Goal: Communication & Community: Participate in discussion

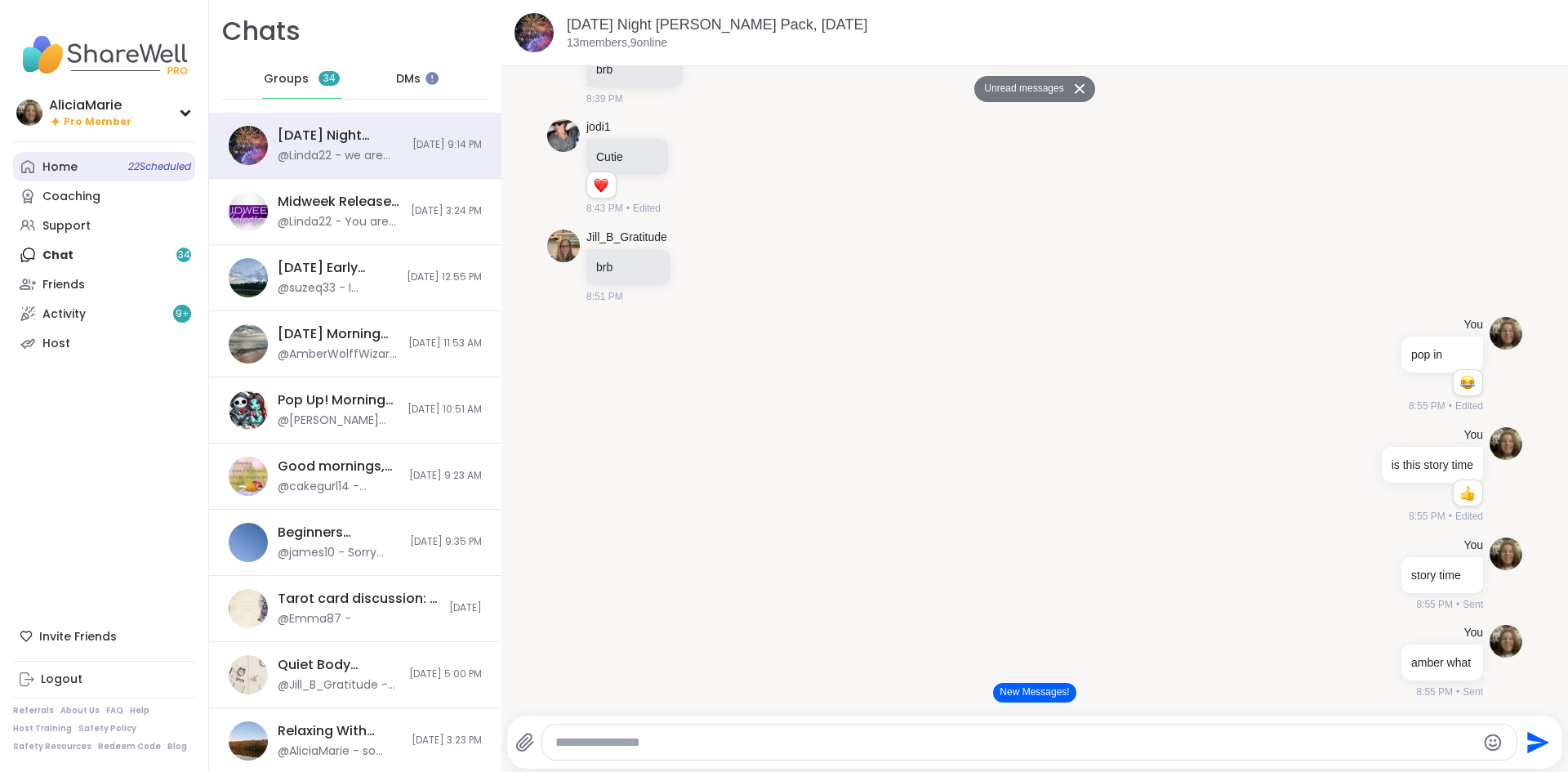
click at [101, 162] on link "Home 22 Scheduled" at bounding box center [103, 167] width 182 height 30
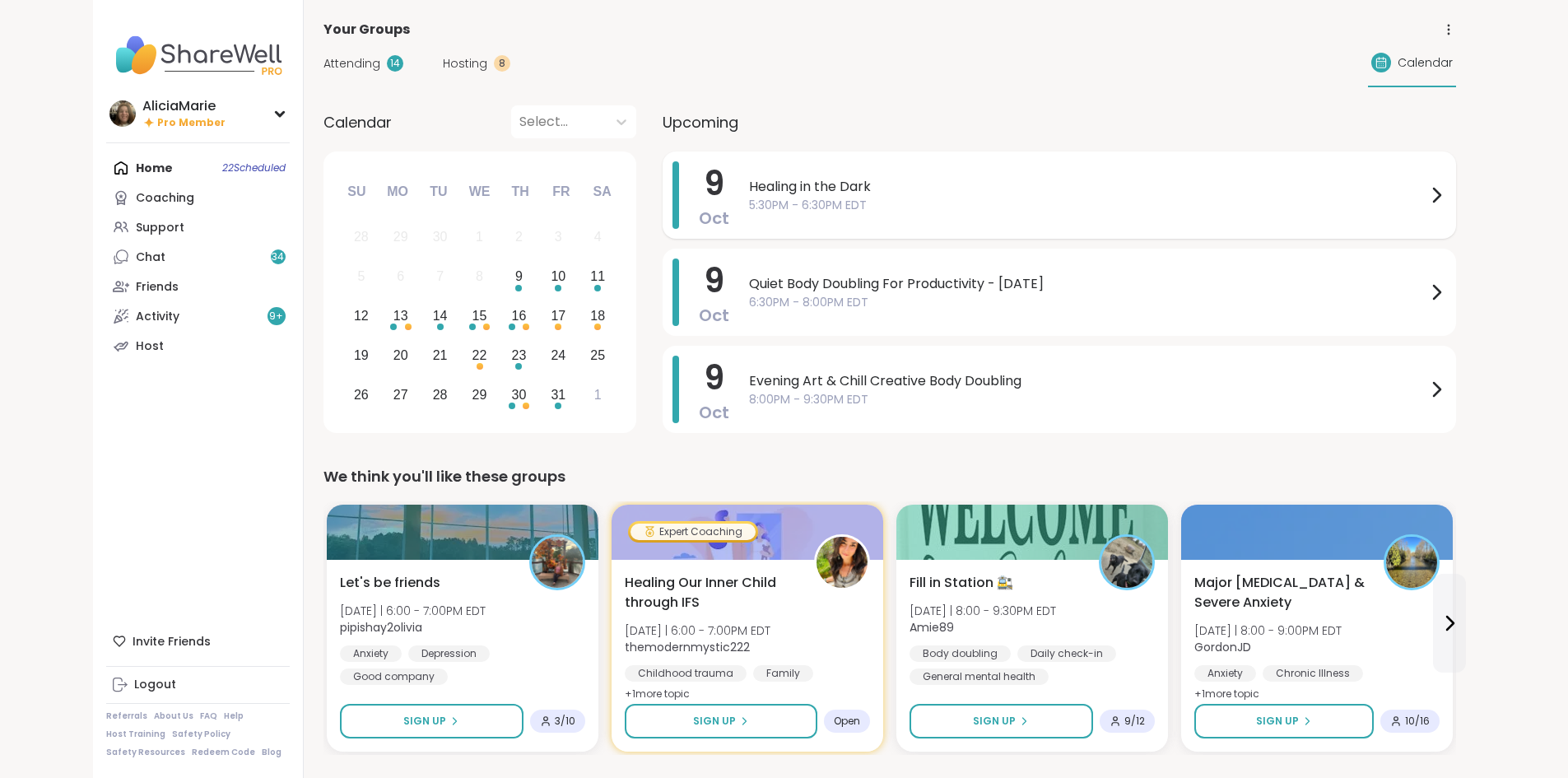
click at [862, 208] on span "5:30PM - 6:30PM EDT" at bounding box center [1088, 205] width 678 height 18
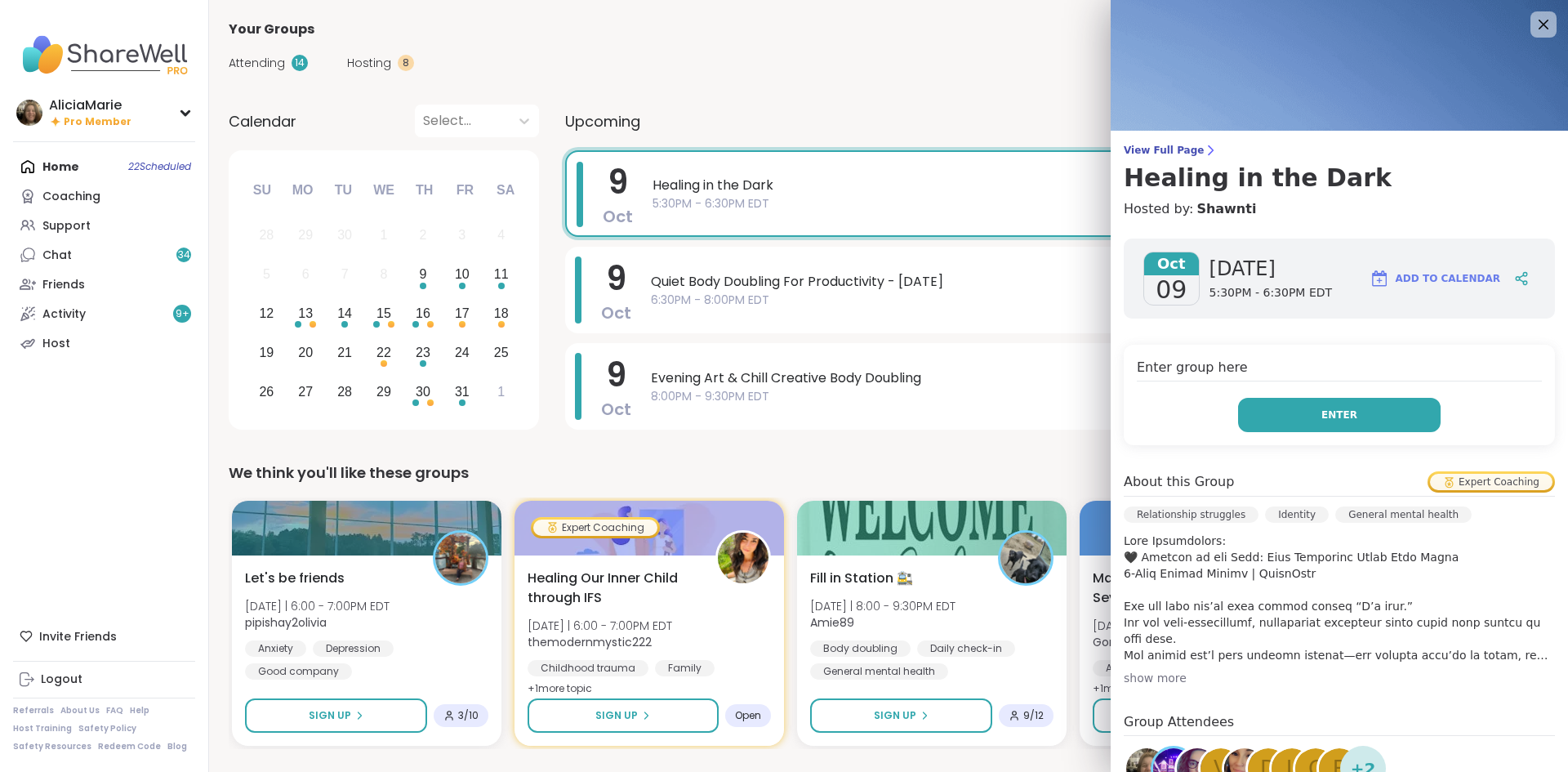
click at [1269, 403] on button "Enter" at bounding box center [1339, 414] width 203 height 34
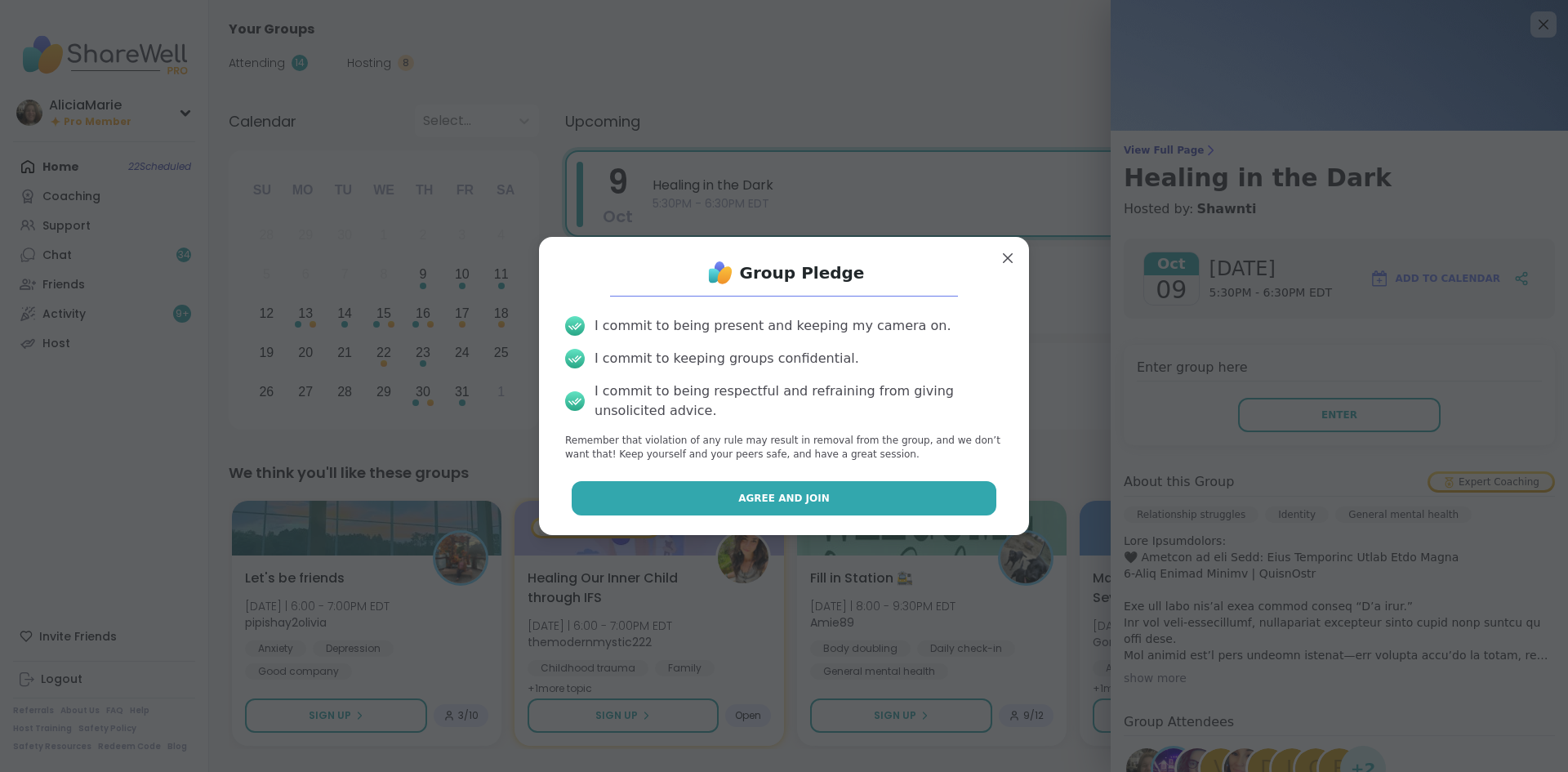
click at [834, 492] on button "Agree and Join" at bounding box center [784, 497] width 425 height 34
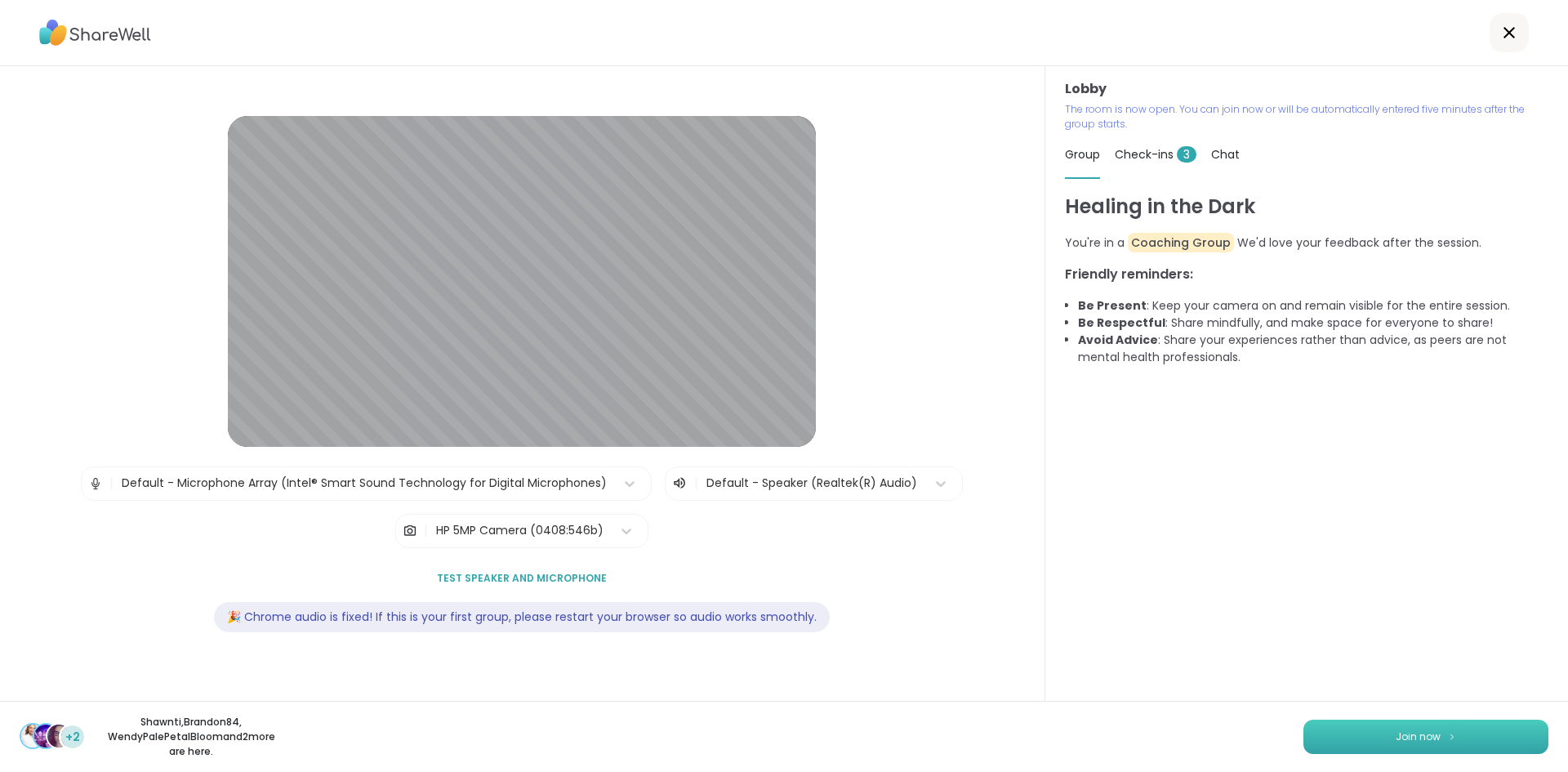
click at [1399, 744] on button "Join now" at bounding box center [1426, 736] width 245 height 34
click at [1566, 594] on html "Lobby | Default - Microphone Array (Intel® Smart Sound Technology for Digital M…" at bounding box center [784, 386] width 1568 height 772
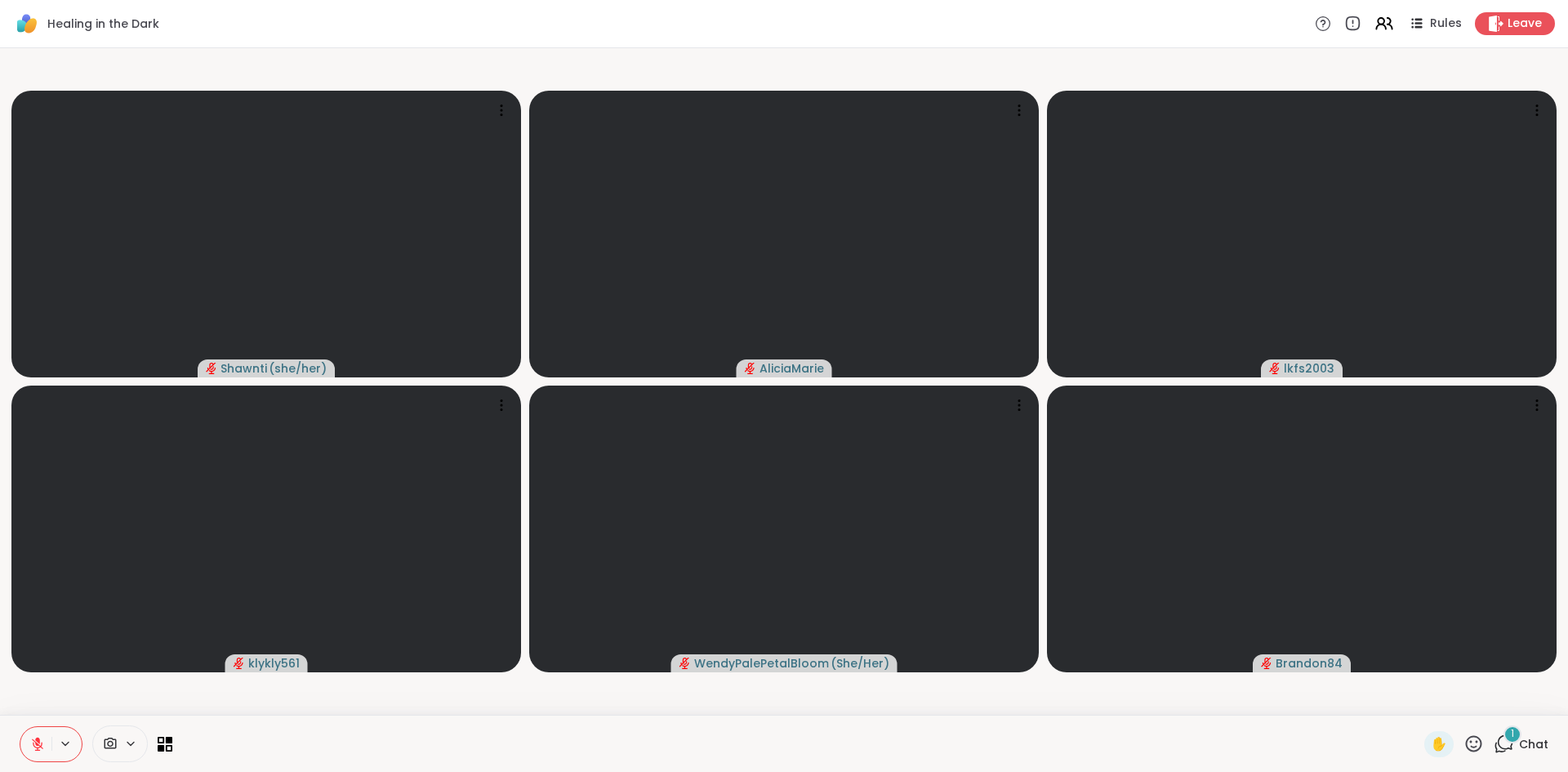
click at [1503, 749] on icon at bounding box center [1503, 743] width 20 height 20
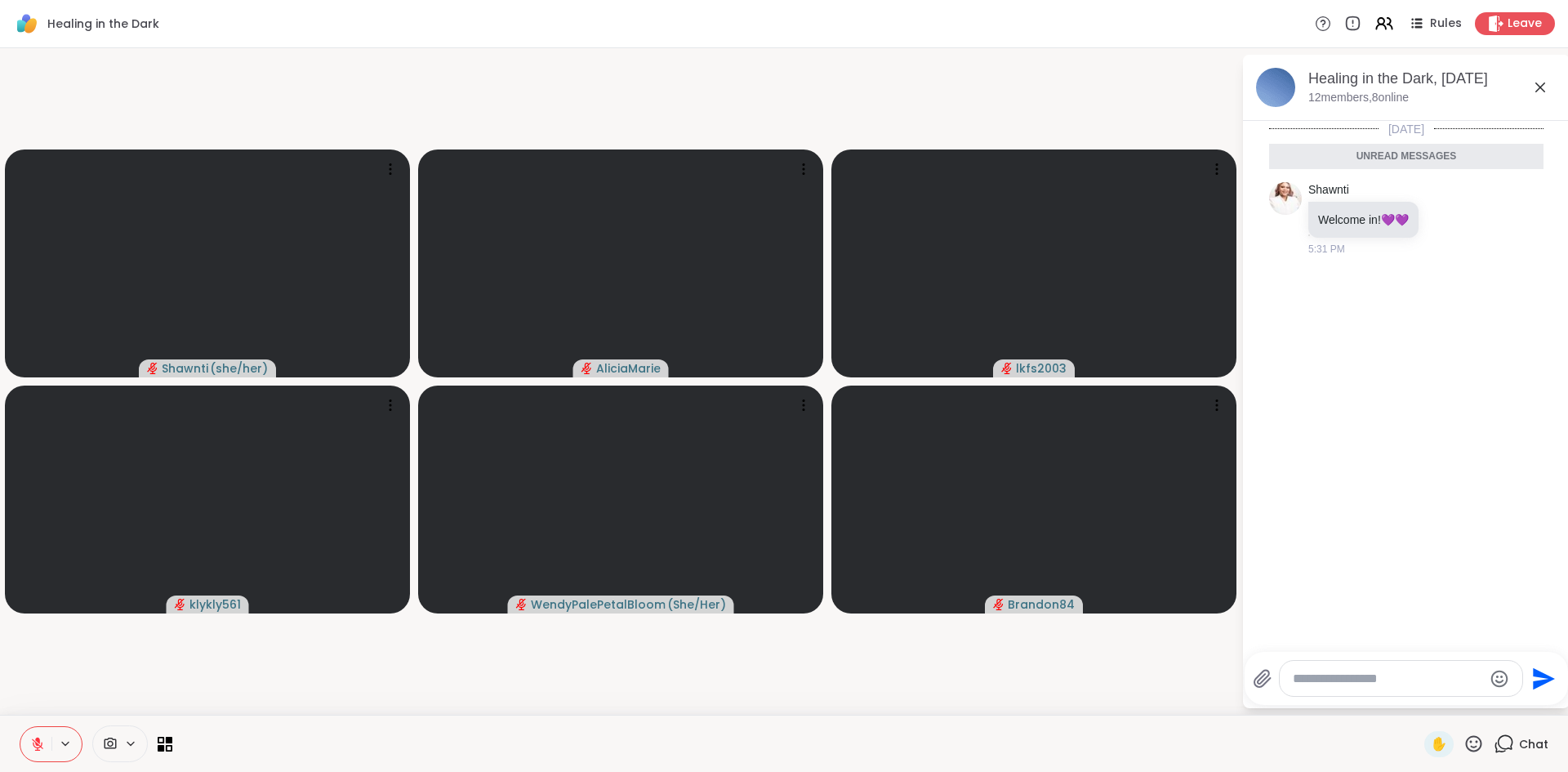
click at [1298, 671] on textarea "Type your message" at bounding box center [1387, 679] width 190 height 17
type textarea "**********"
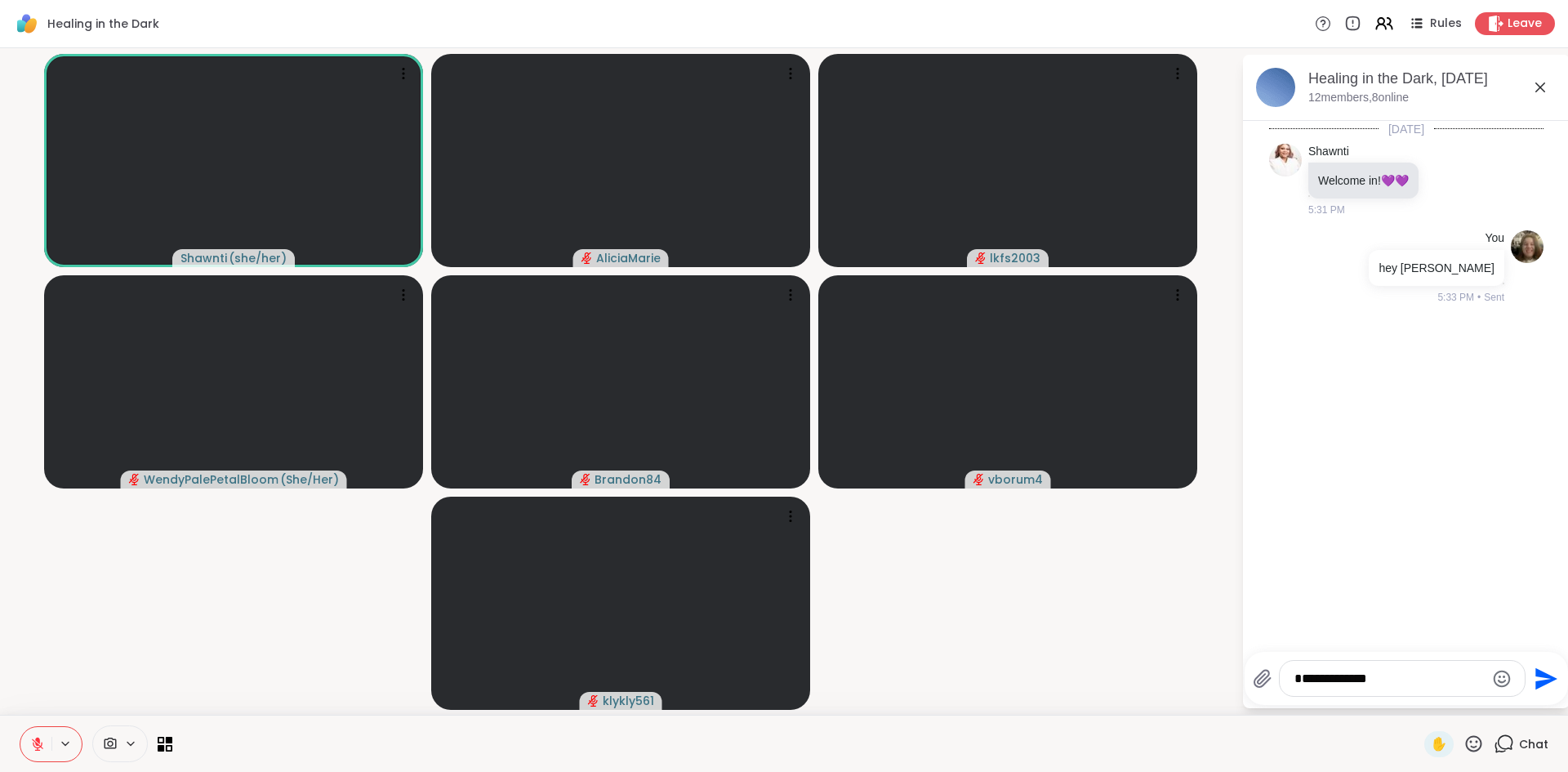
type textarea "**********"
type textarea "*******"
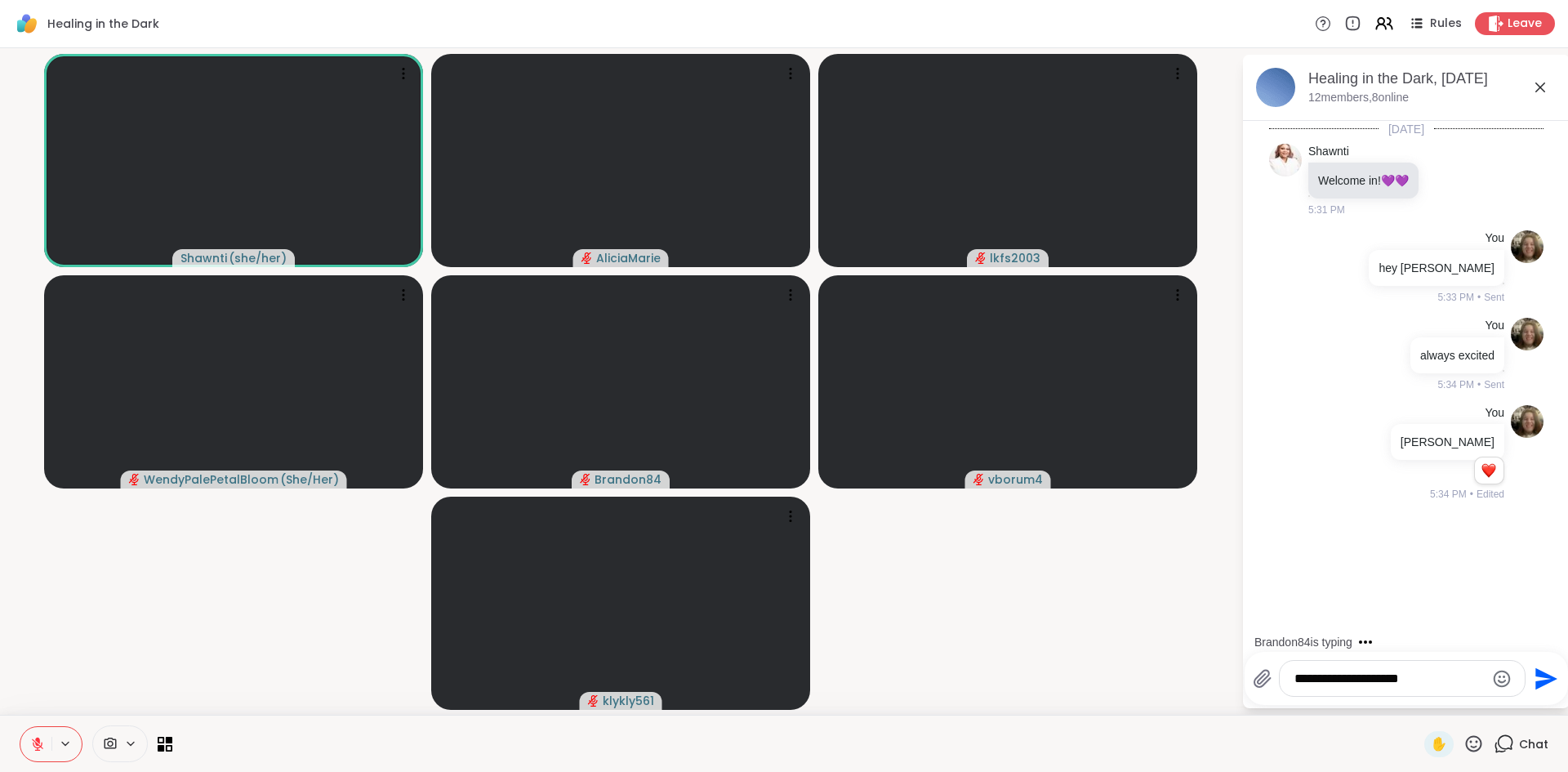
type textarea "**********"
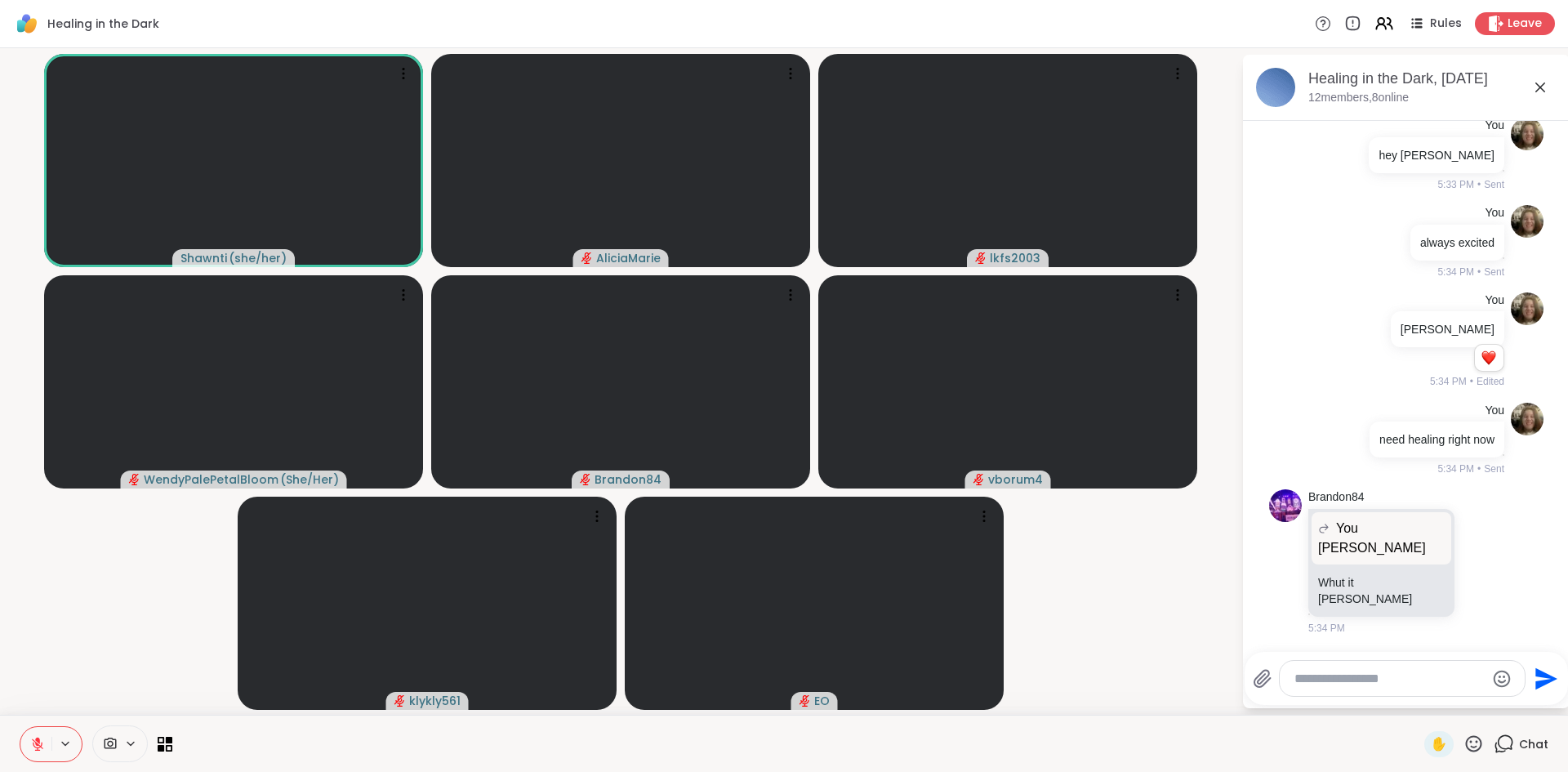
scroll to position [200, 0]
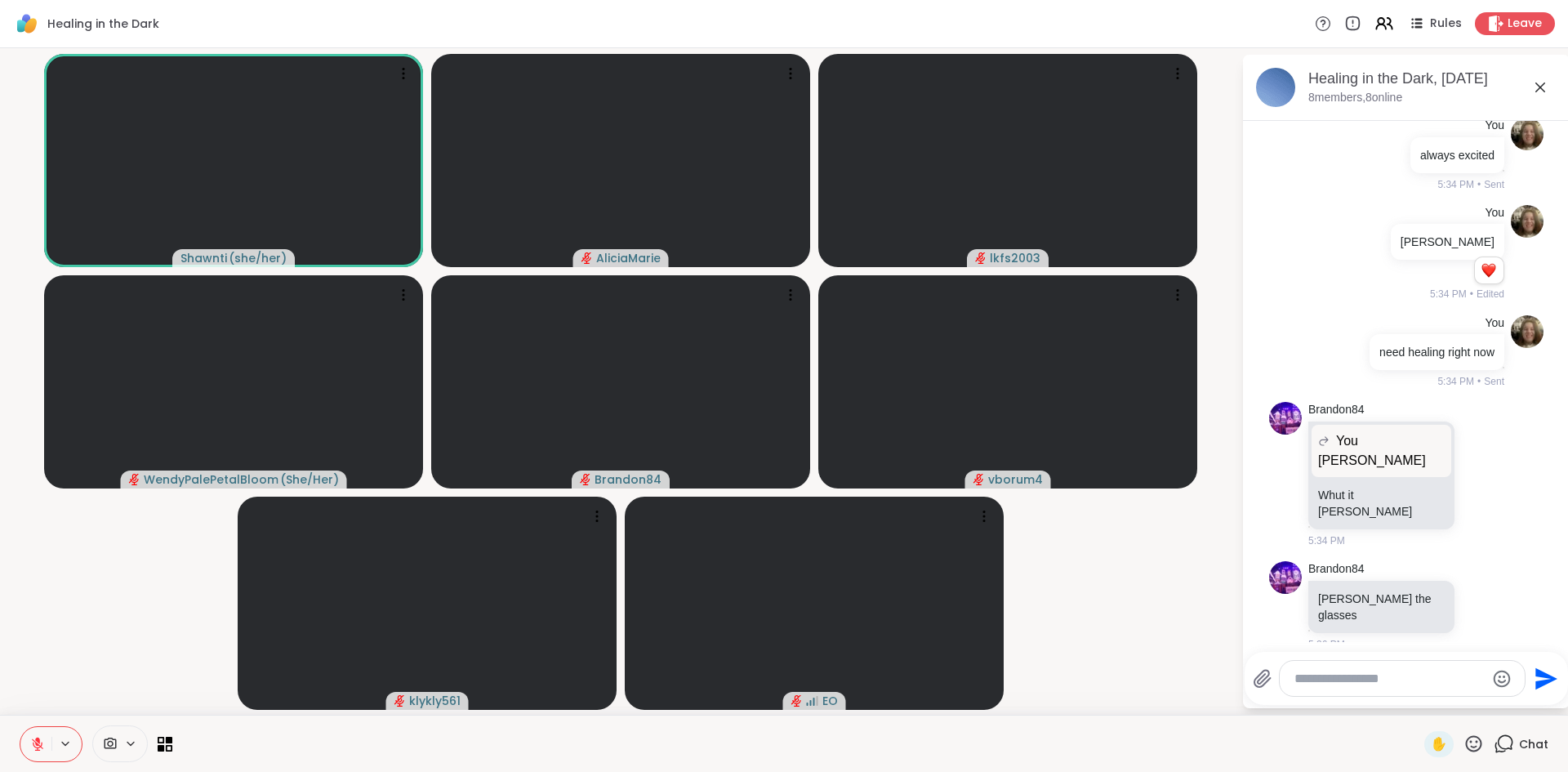
type textarea "*"
type textarea "**********"
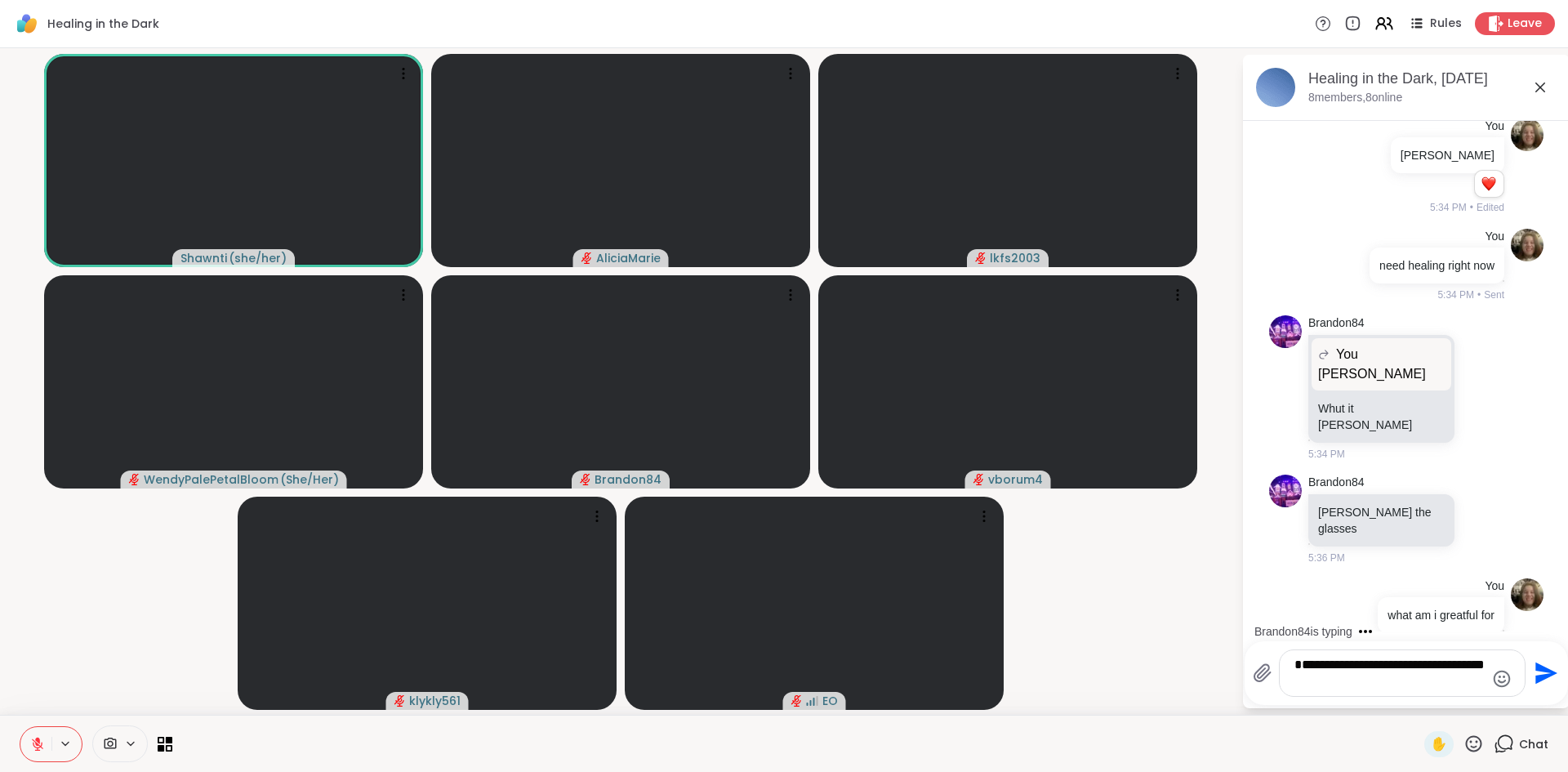
type textarea "**********"
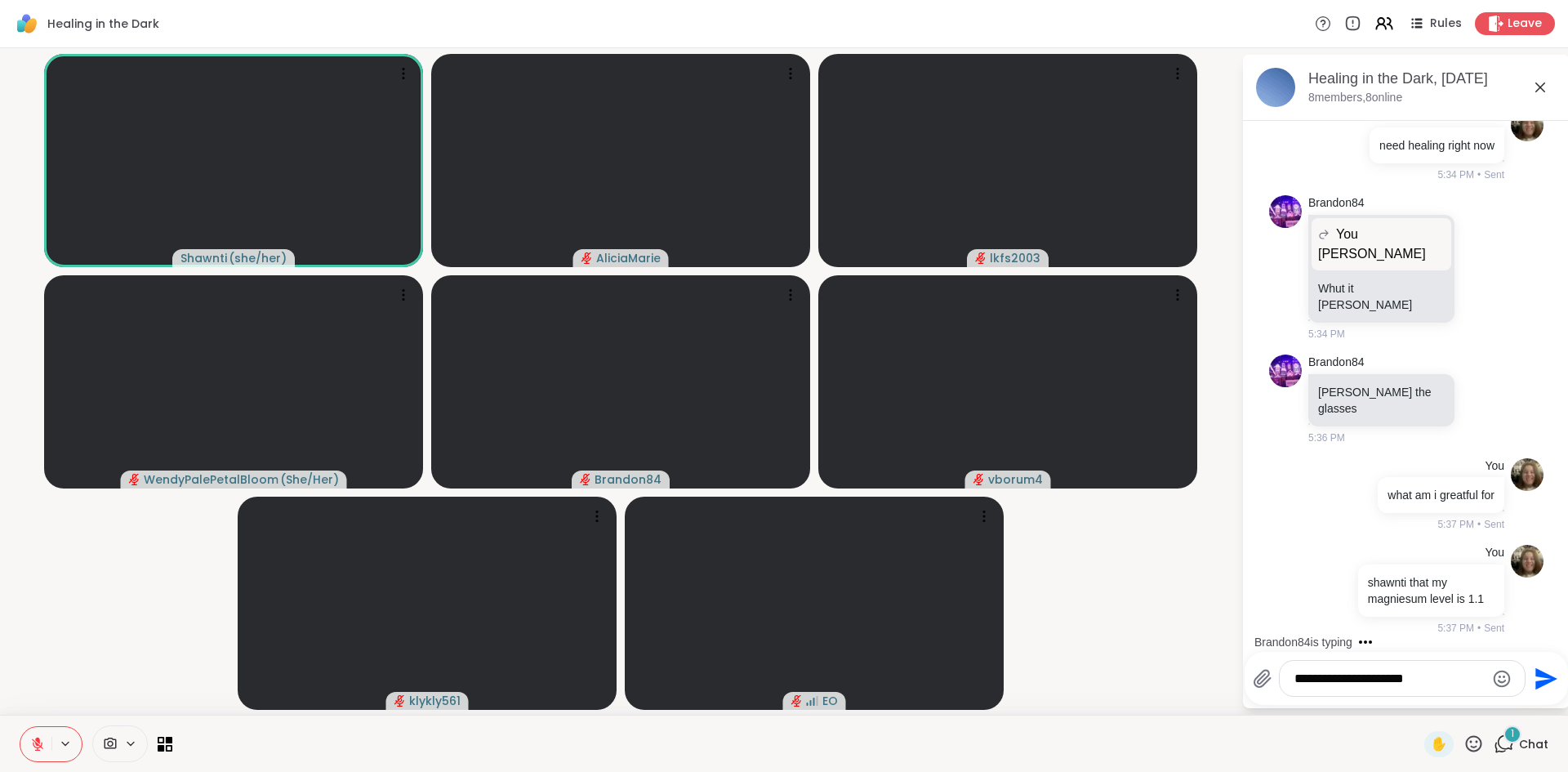
type textarea "**********"
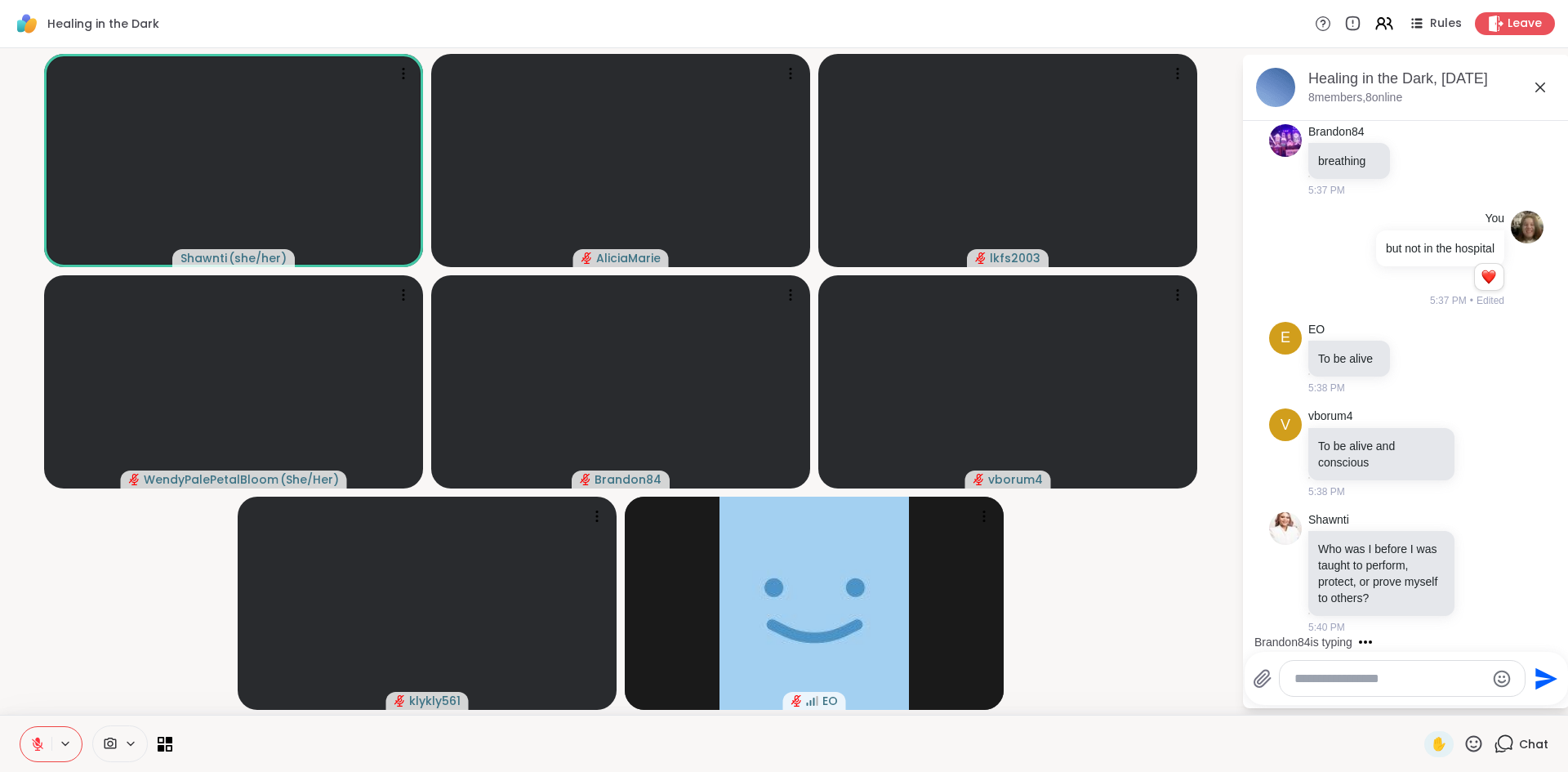
scroll to position [1050, 0]
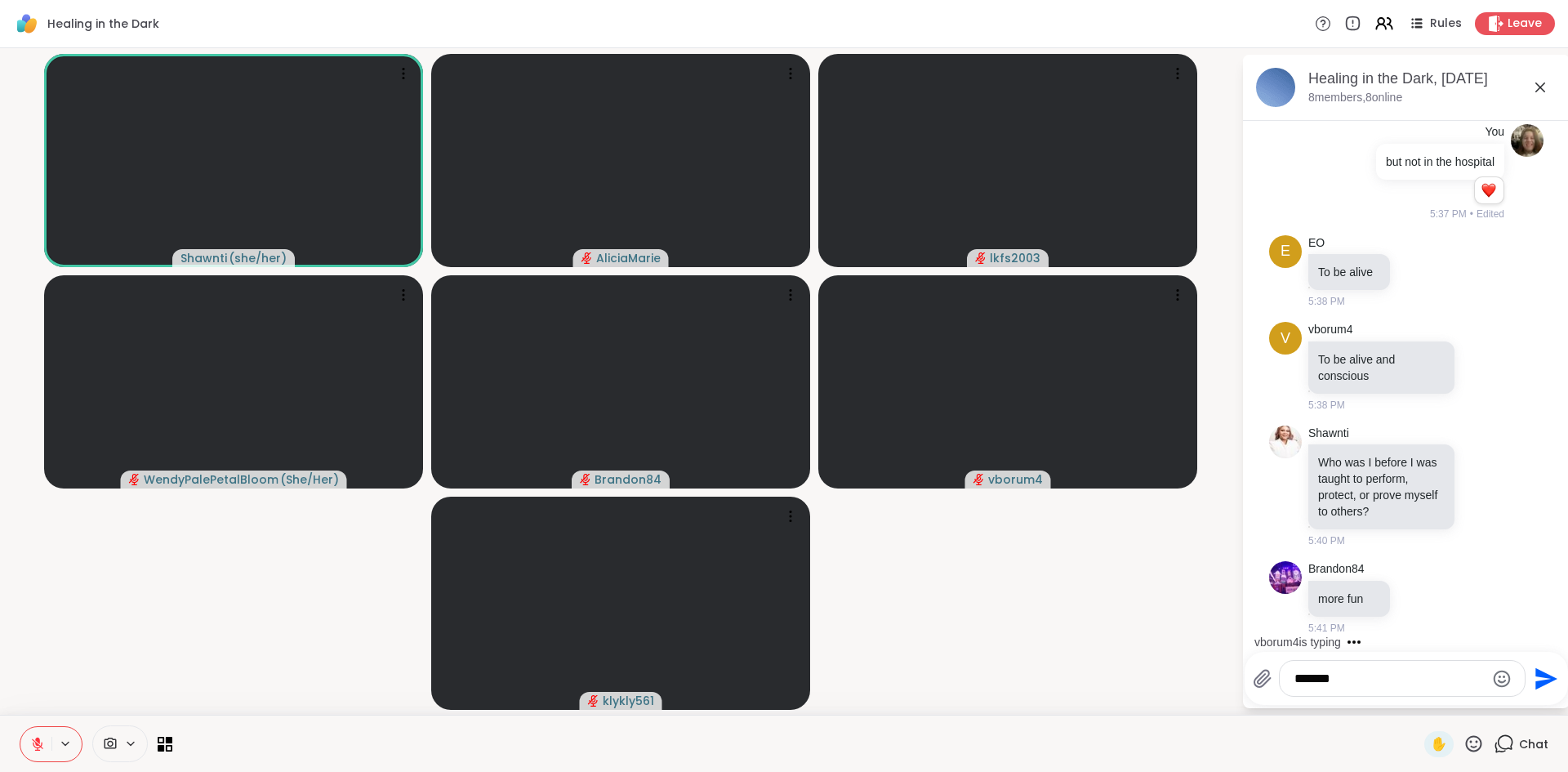
type textarea "********"
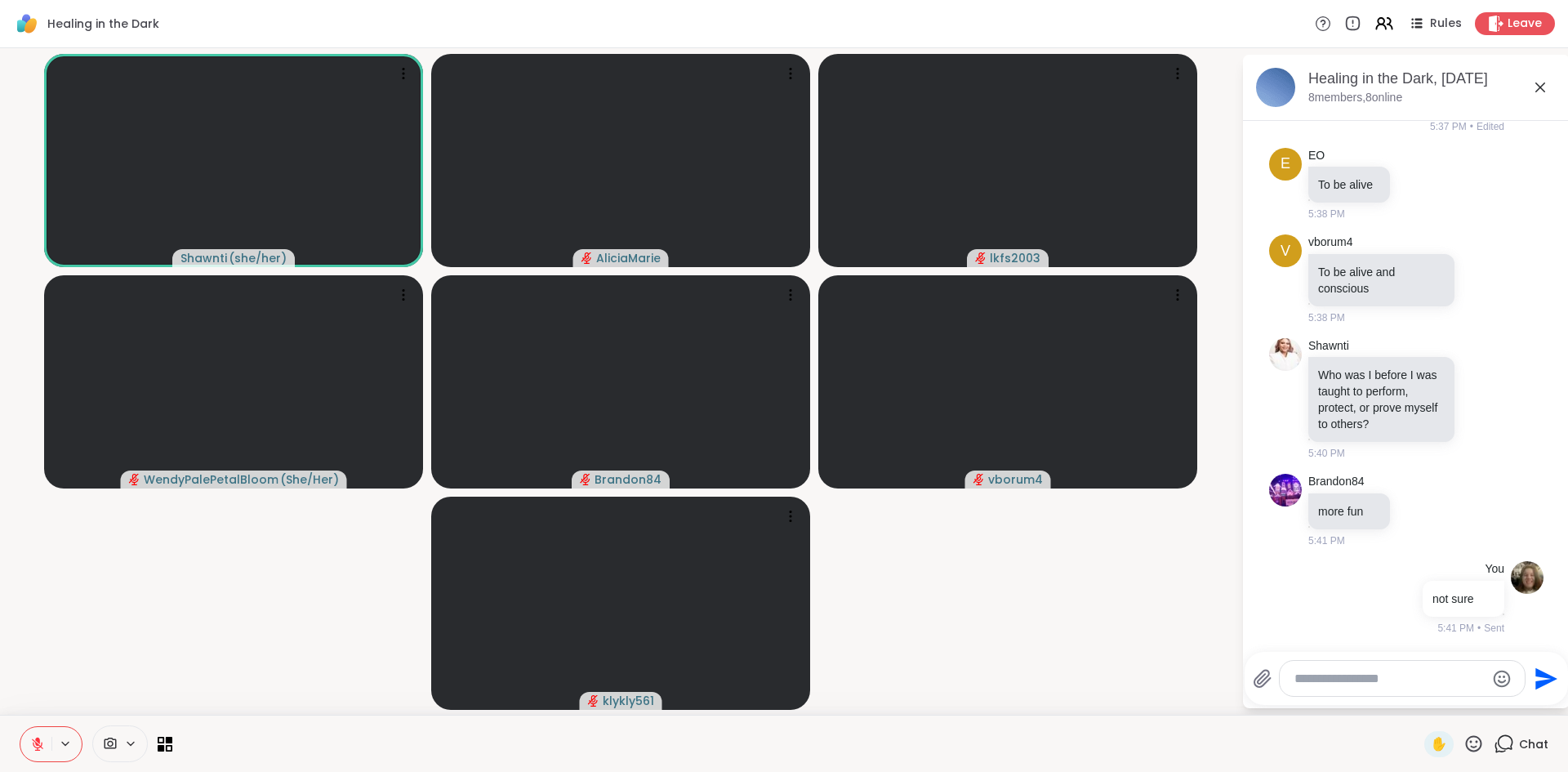
scroll to position [1256, 0]
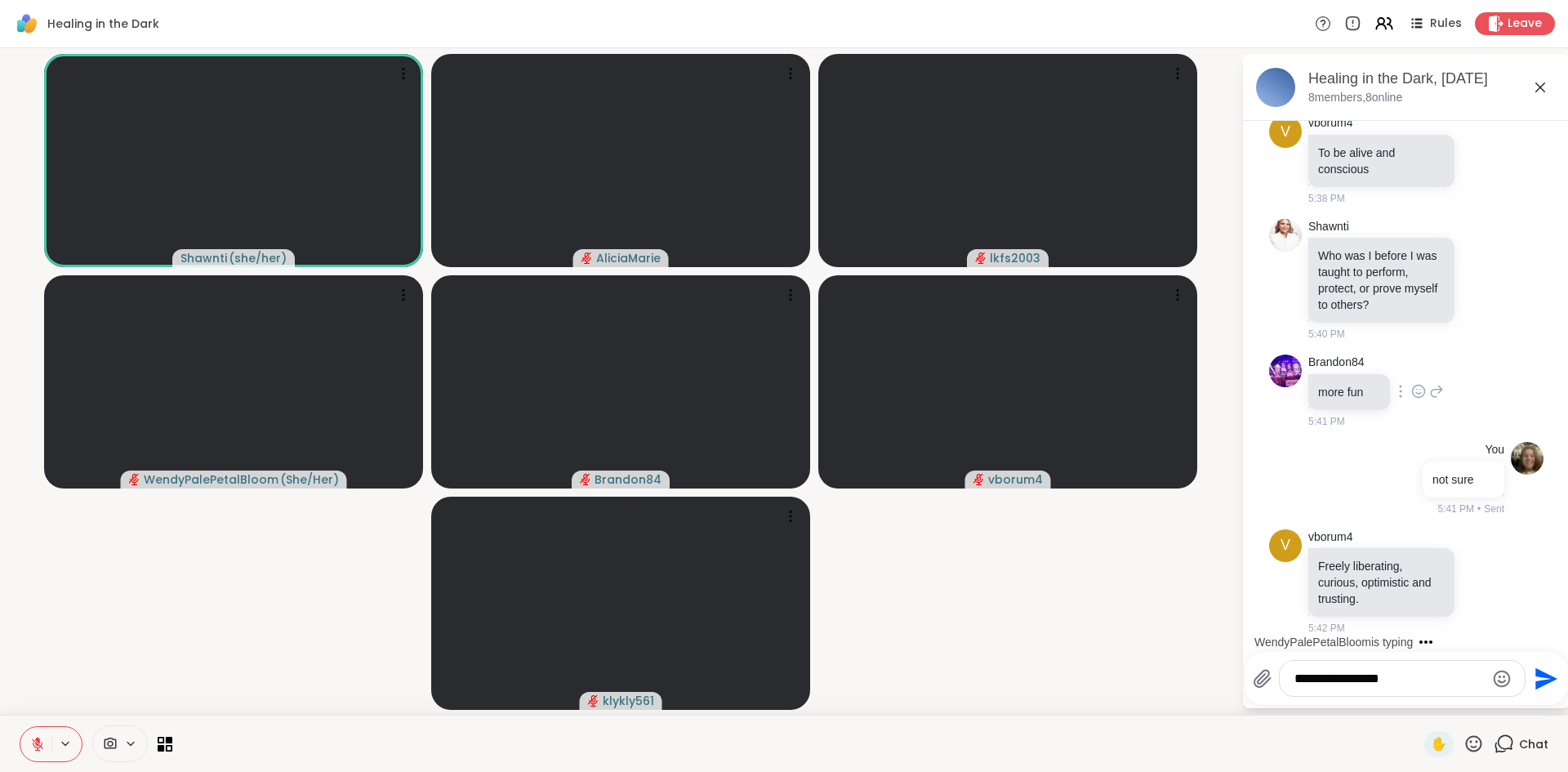
type textarea "**********"
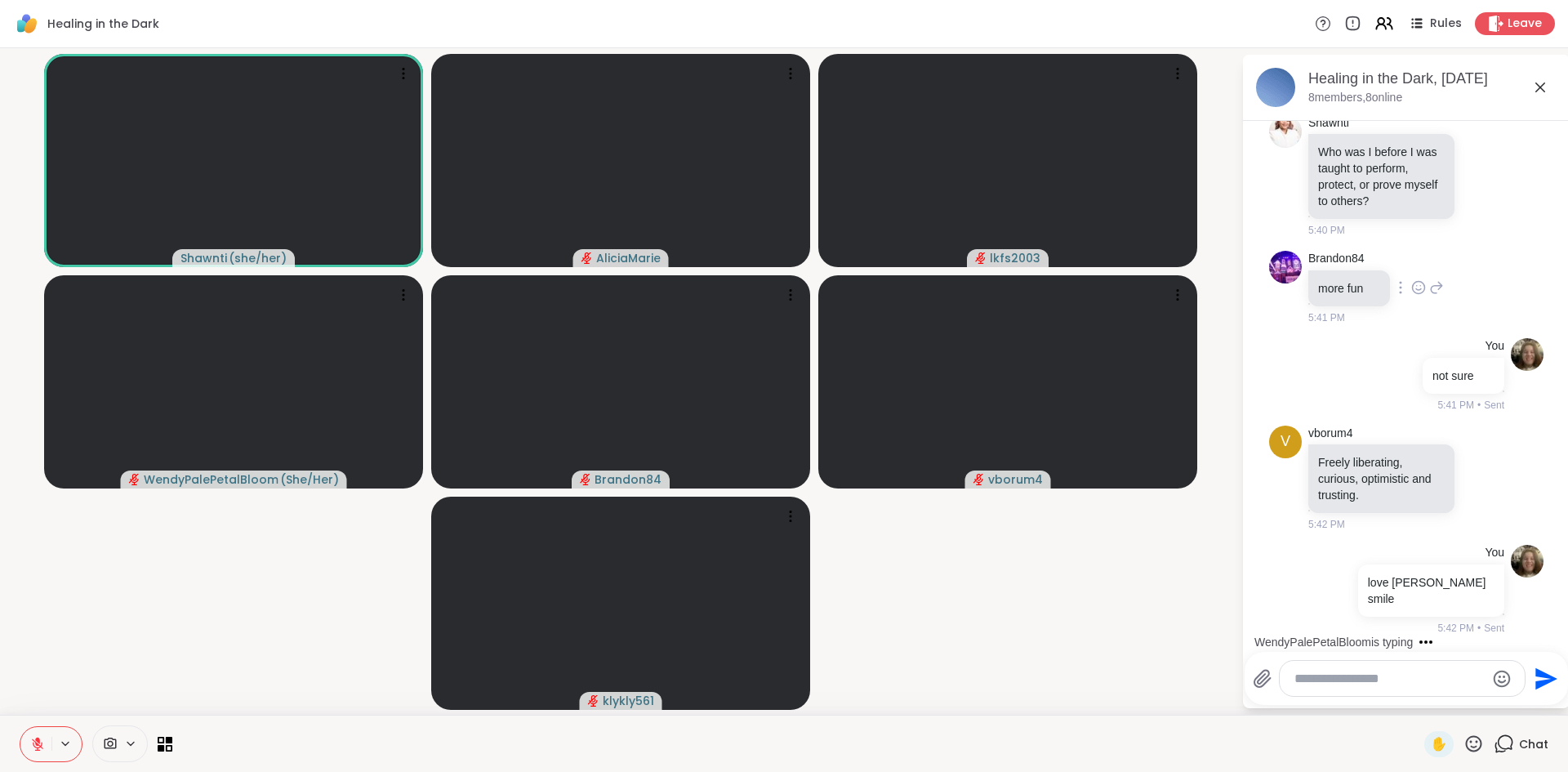
scroll to position [1367, 0]
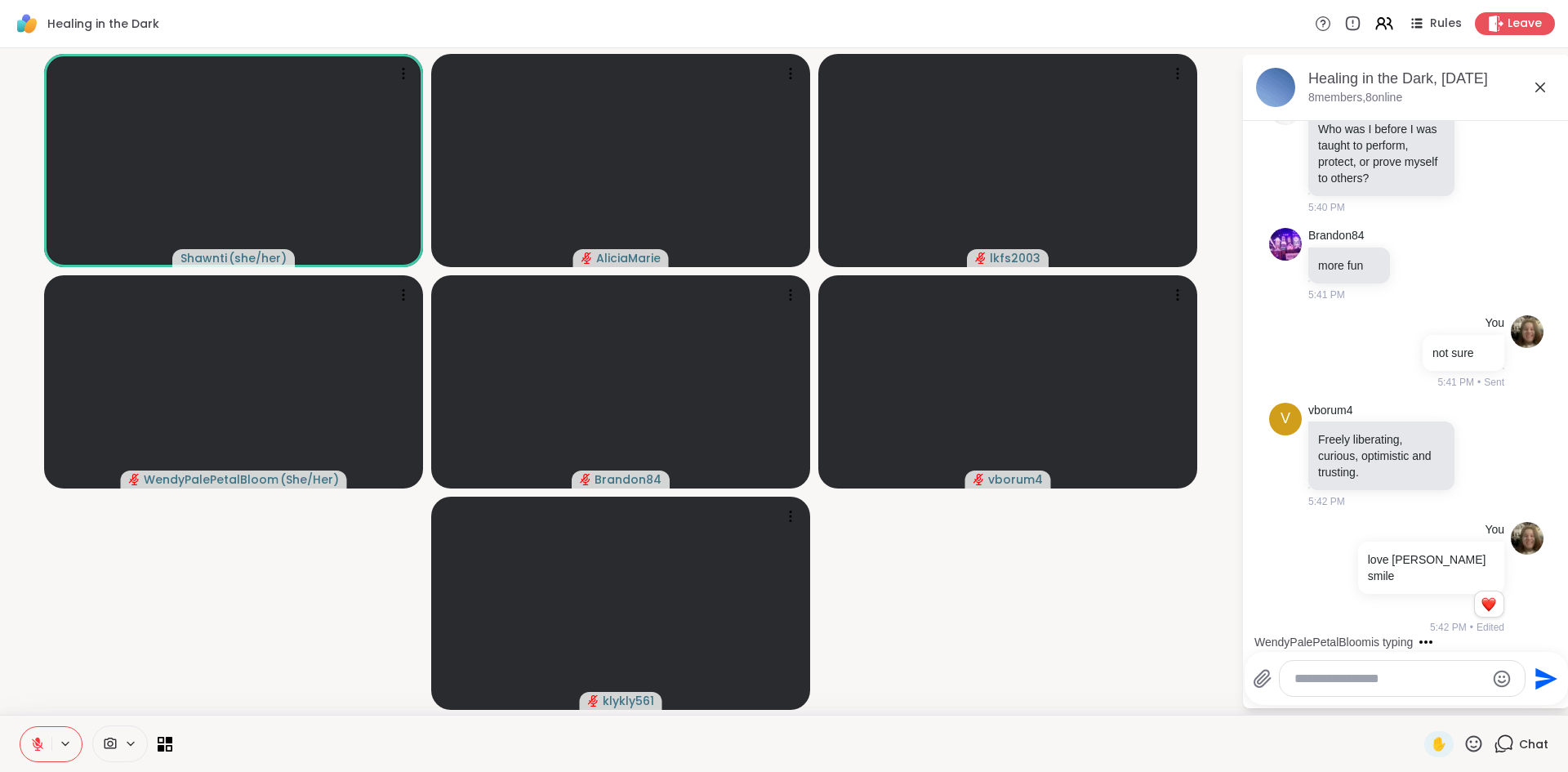
click at [1463, 744] on icon at bounding box center [1473, 743] width 20 height 20
click at [1526, 694] on span "🎃" at bounding box center [1534, 700] width 17 height 19
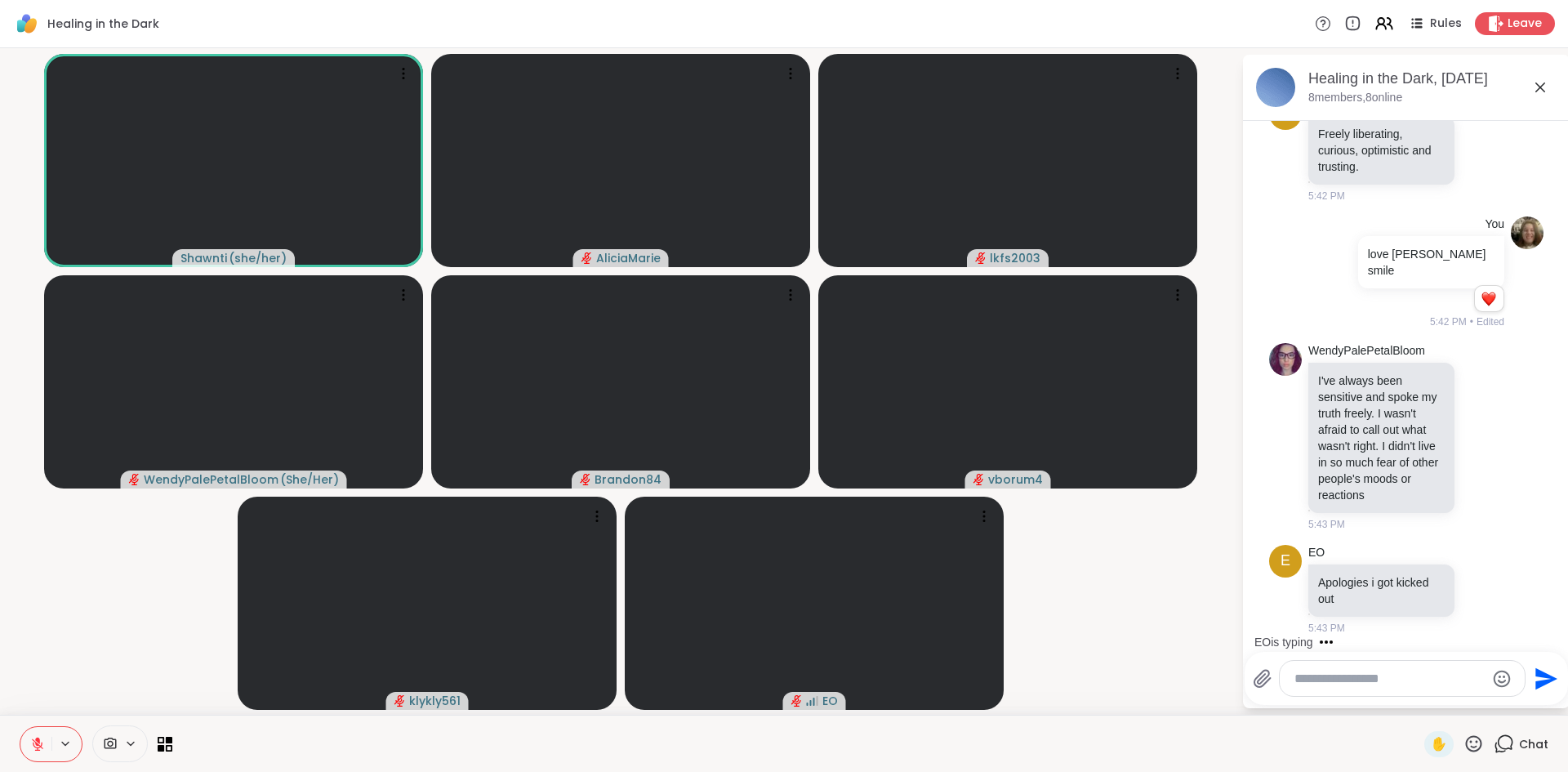
scroll to position [1873, 0]
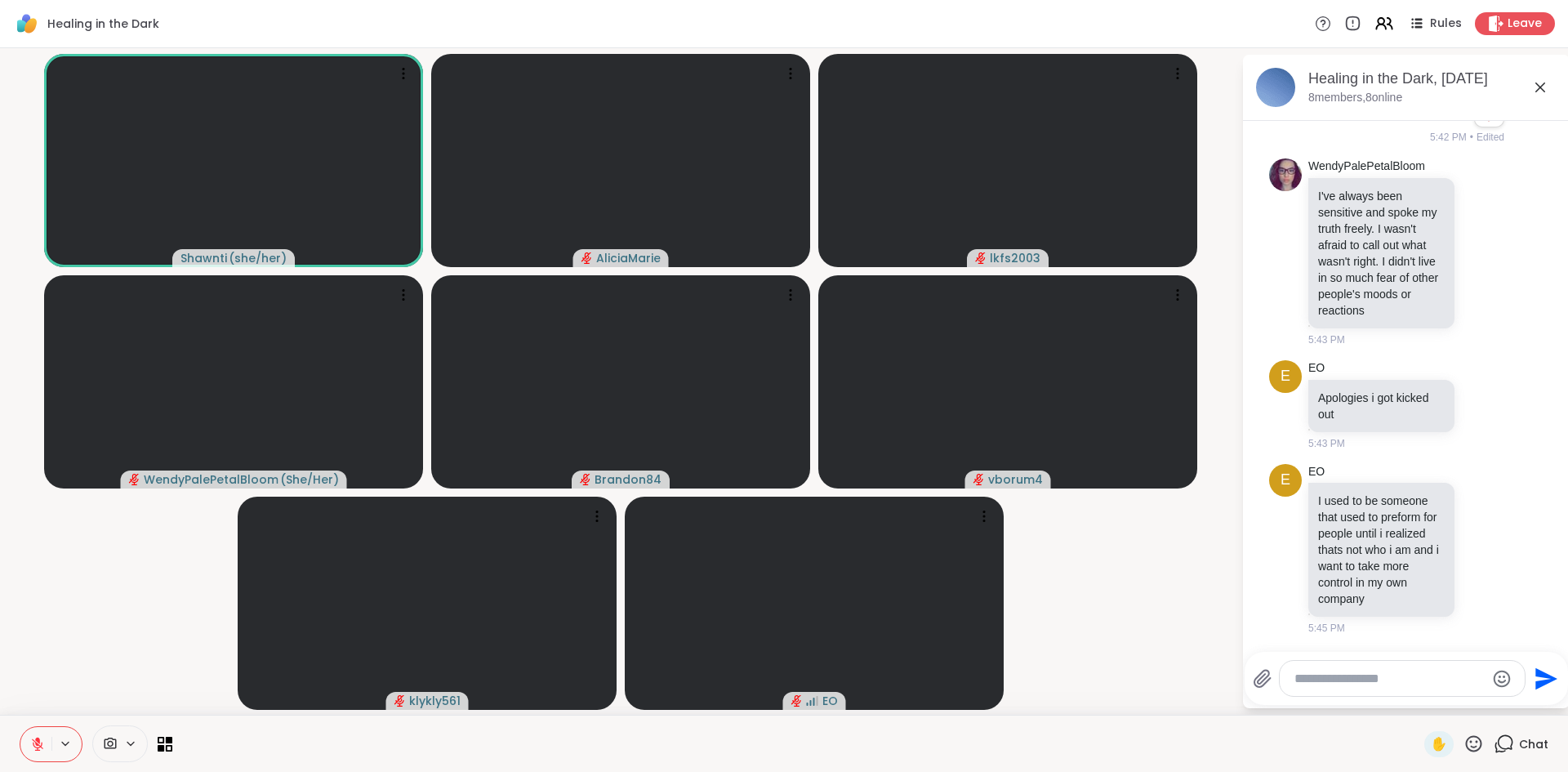
click at [1466, 759] on div "✋ Chat" at bounding box center [784, 743] width 1568 height 57
click at [1466, 750] on icon at bounding box center [1474, 743] width 17 height 17
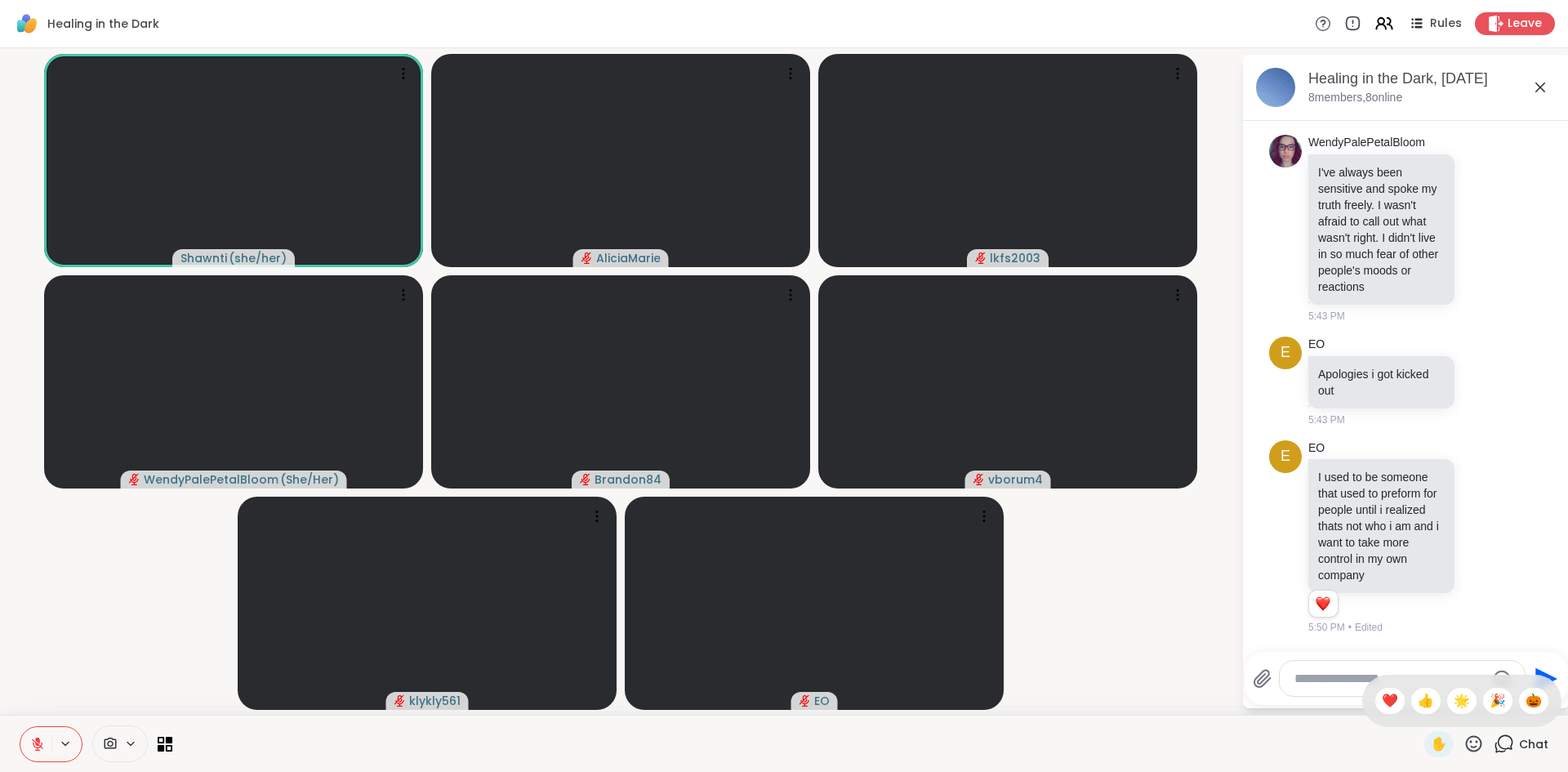
scroll to position [1897, 0]
click at [1544, 75] on div "Healing in the Dark, [DATE]" at bounding box center [1431, 78] width 248 height 20
click at [1542, 82] on icon at bounding box center [1539, 87] width 19 height 19
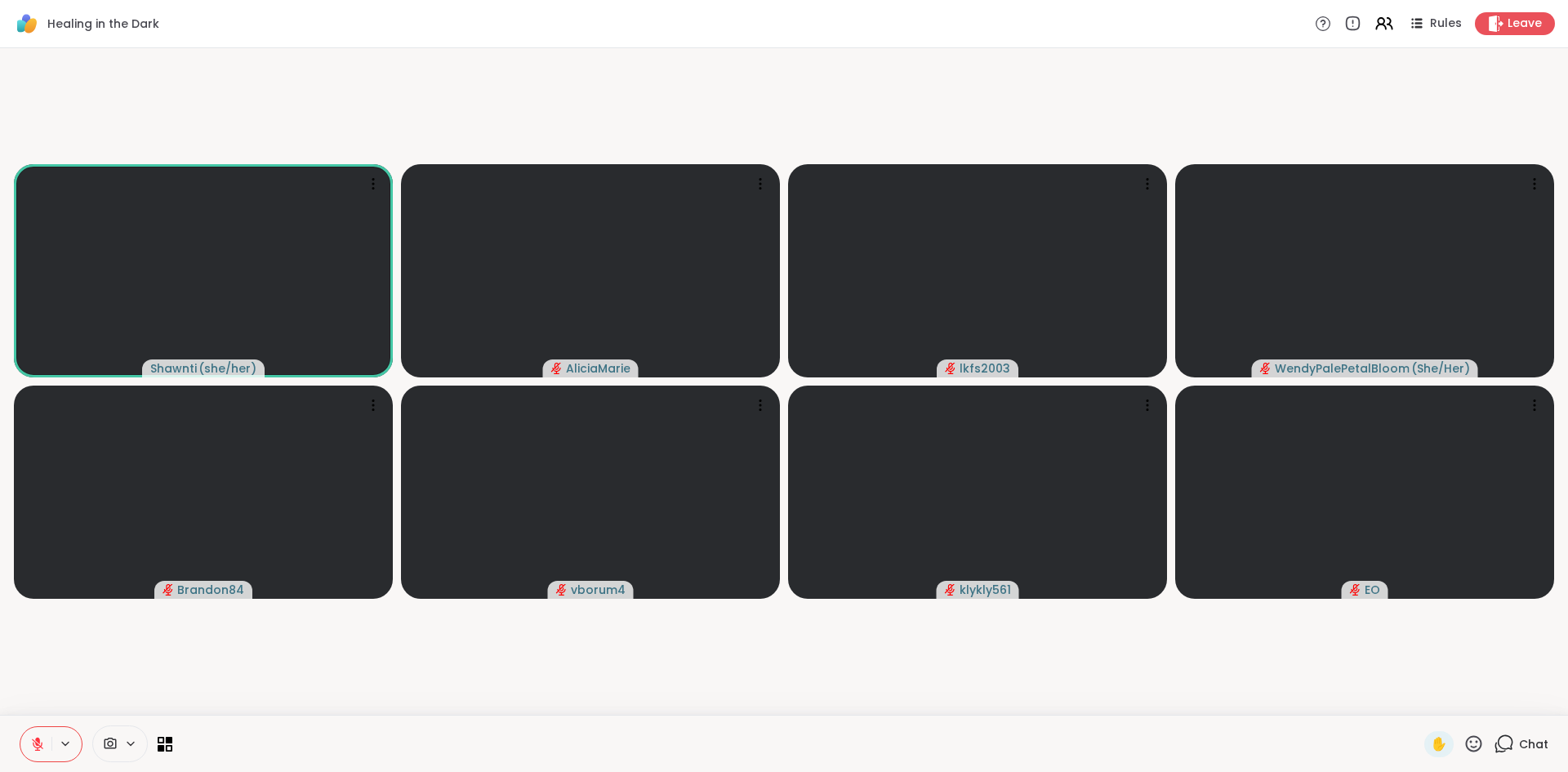
click at [1463, 744] on icon at bounding box center [1473, 743] width 20 height 20
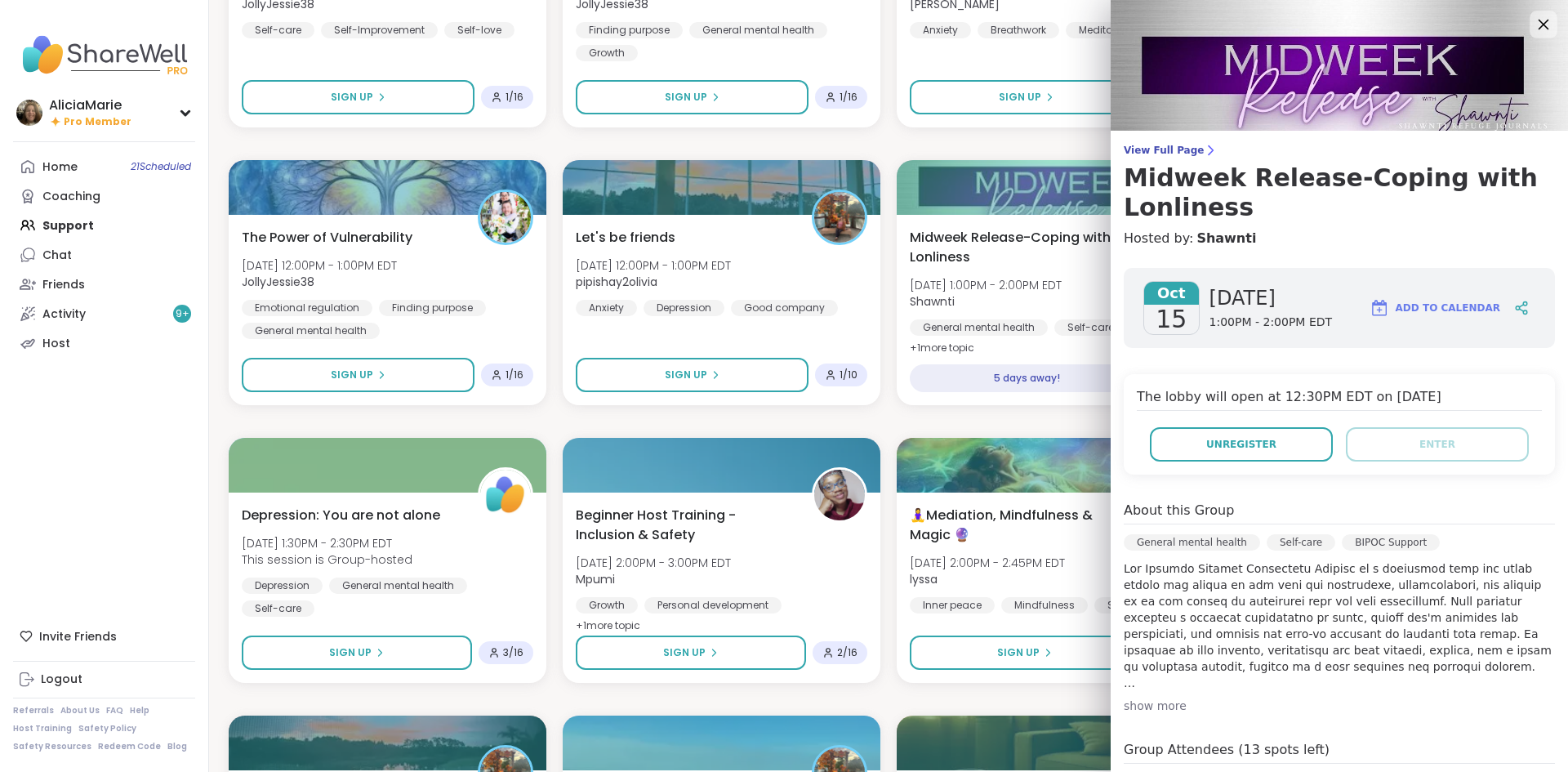
click at [1533, 18] on icon at bounding box center [1543, 24] width 20 height 20
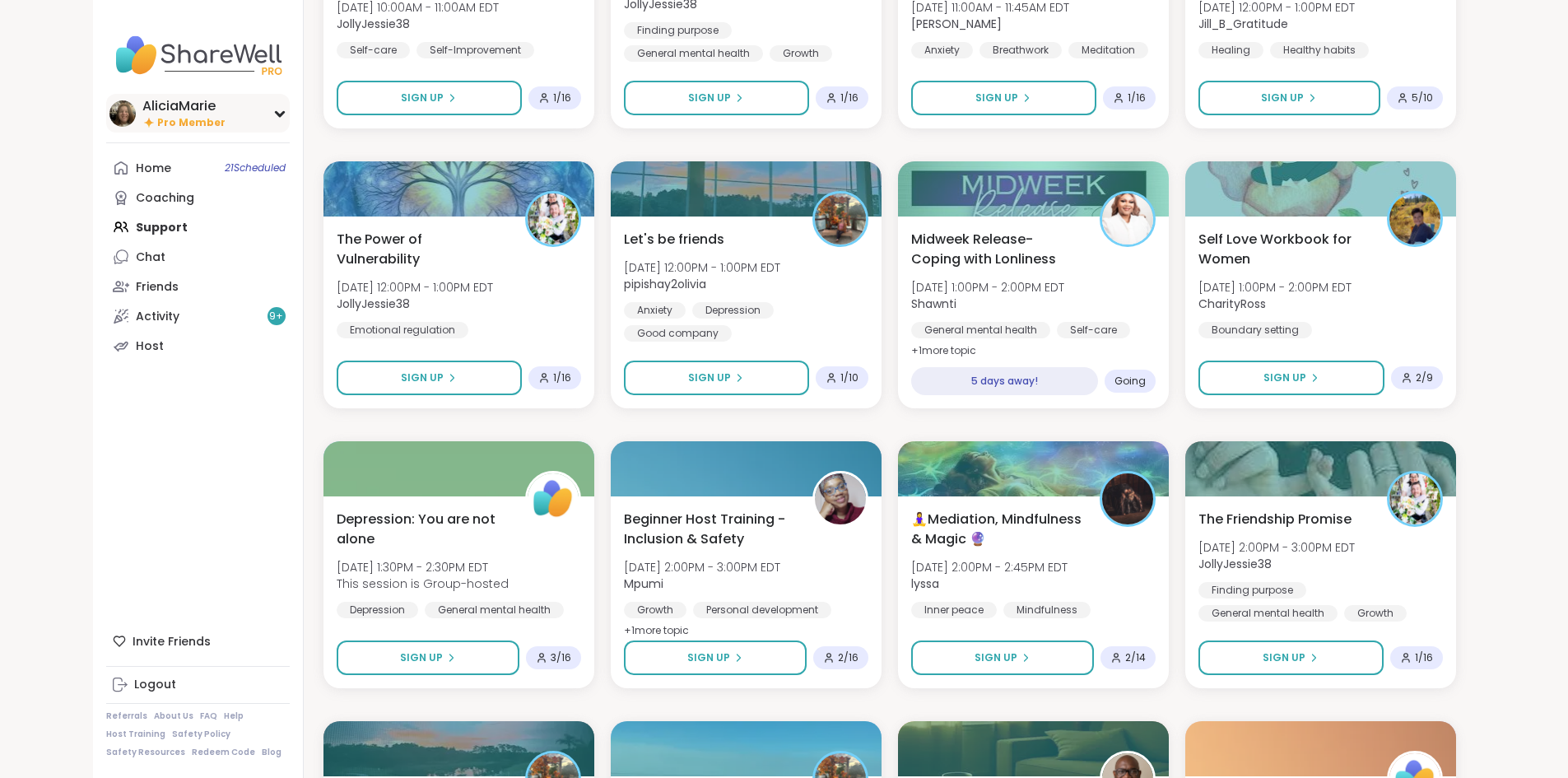
click at [157, 117] on span "Pro Member" at bounding box center [191, 123] width 68 height 14
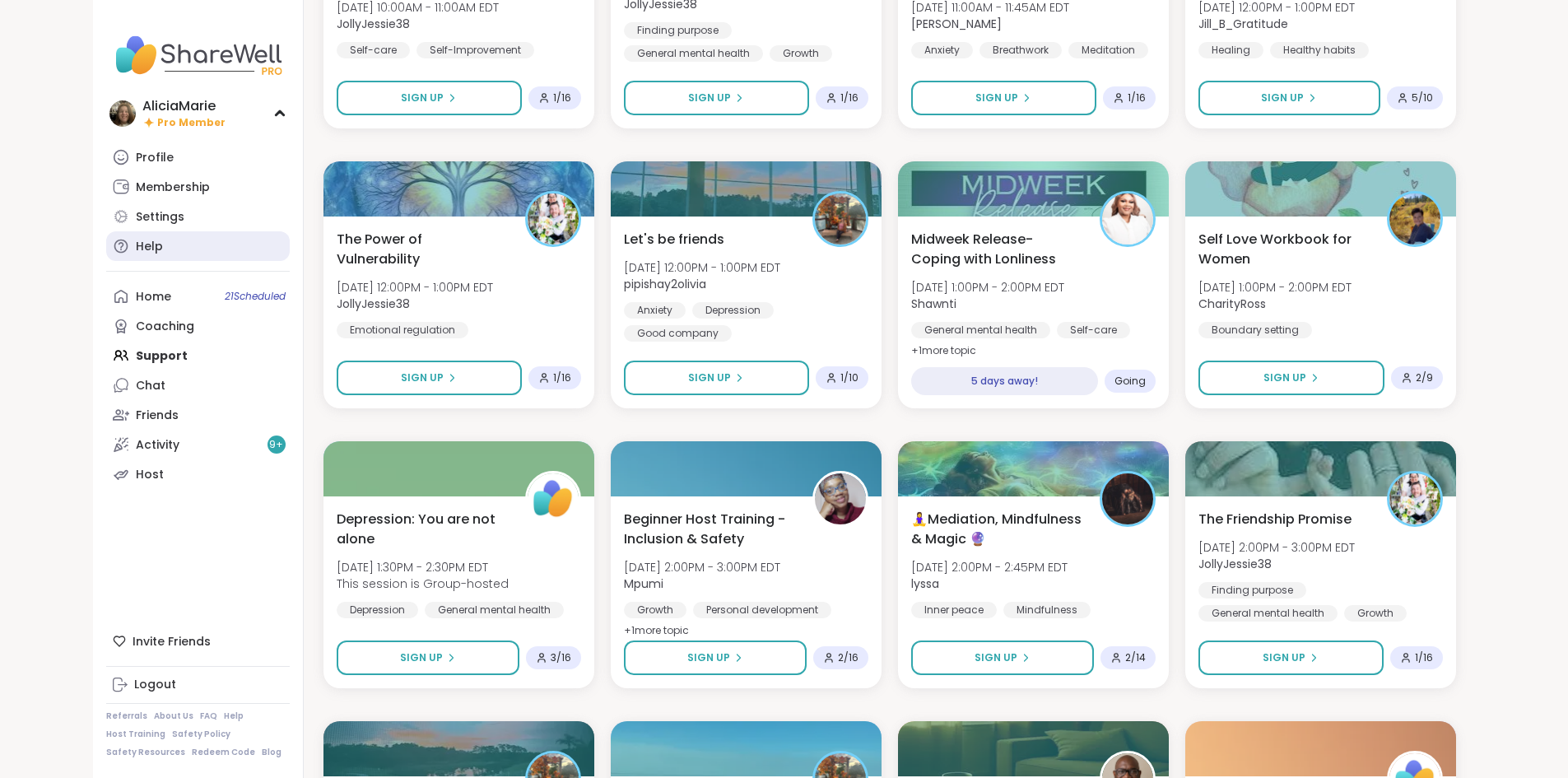
click at [115, 246] on link "Help" at bounding box center [197, 246] width 183 height 30
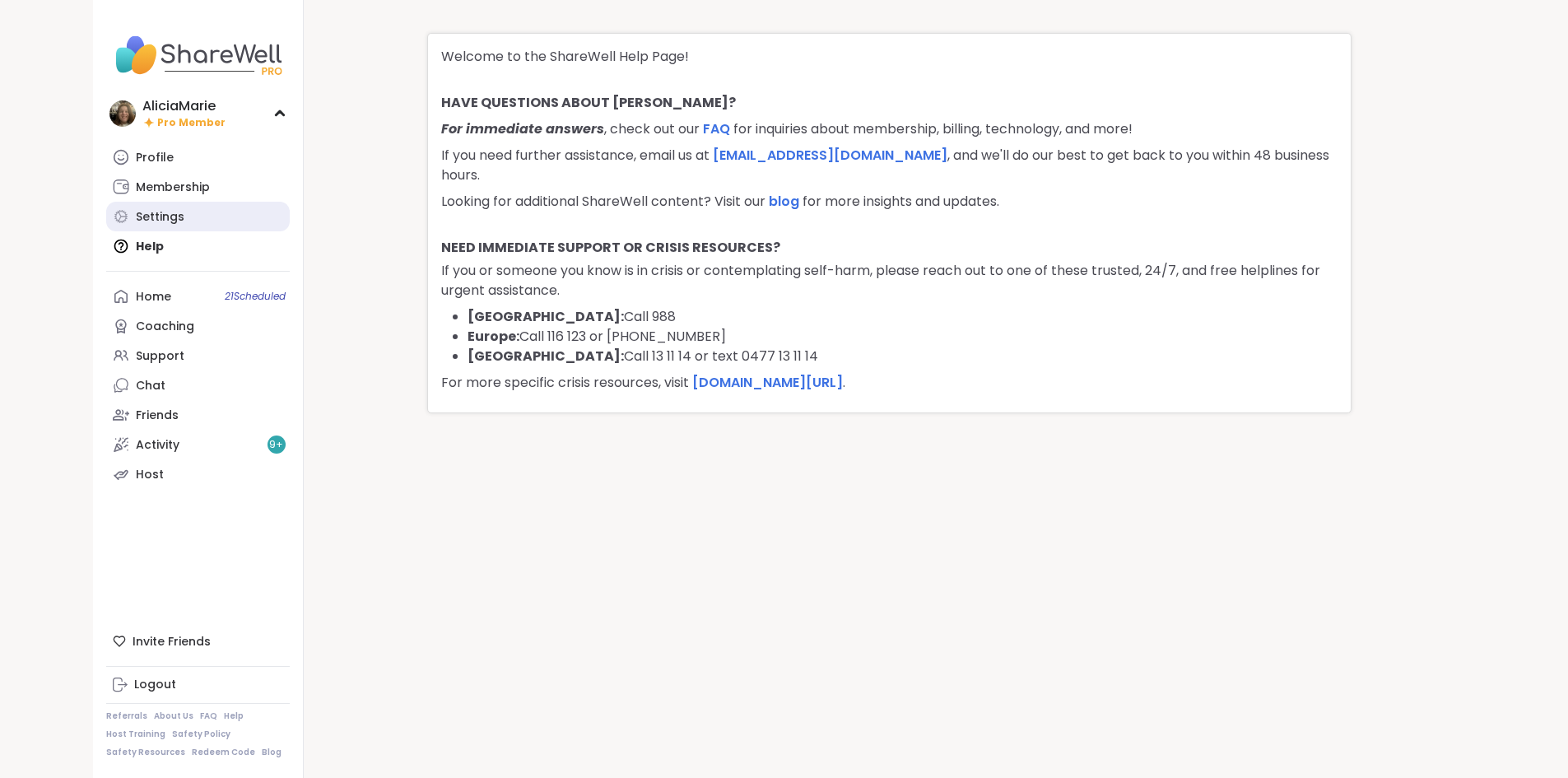
click at [112, 216] on link "Settings" at bounding box center [197, 217] width 183 height 30
select select "**"
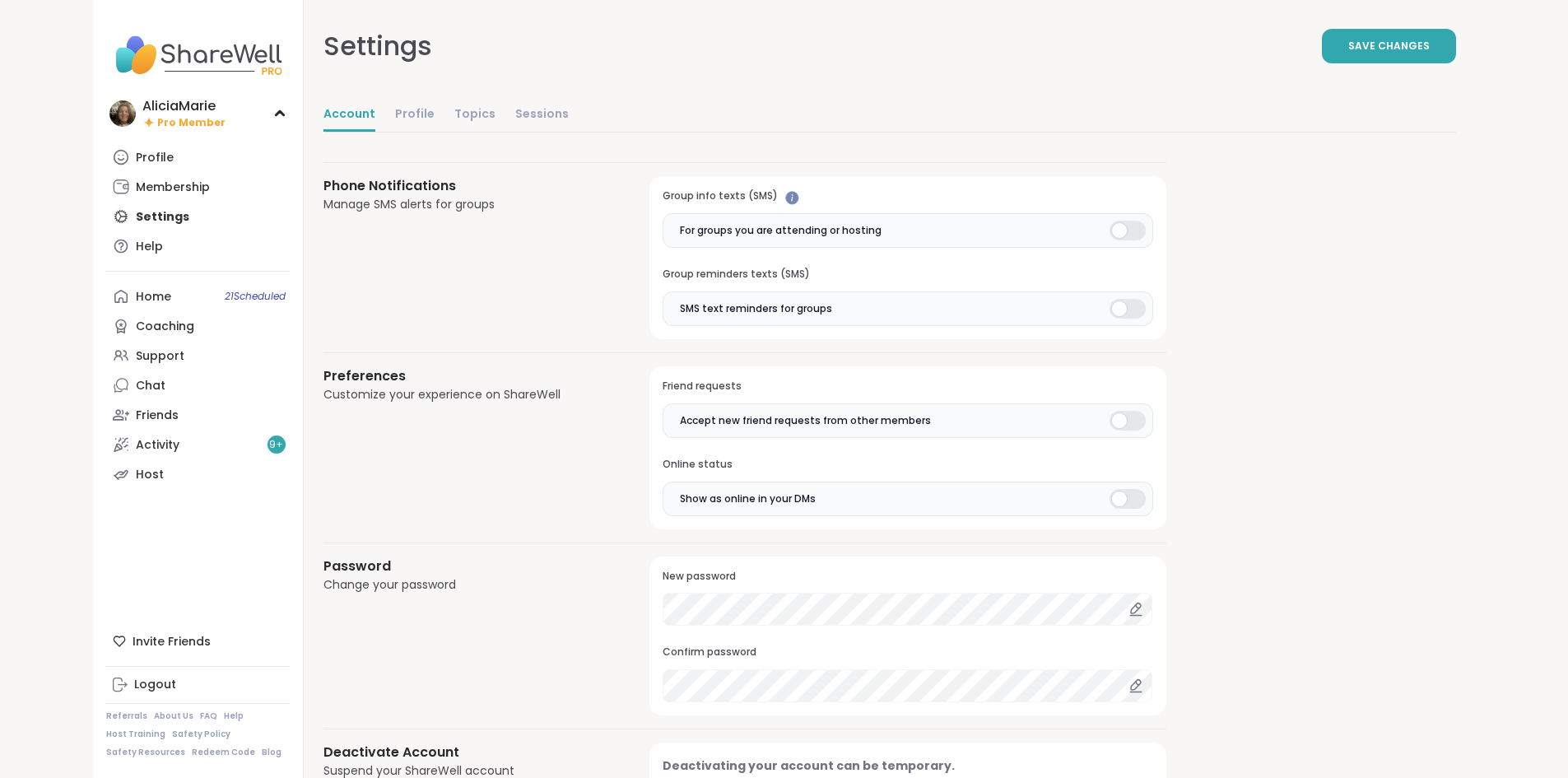
scroll to position [1084, 0]
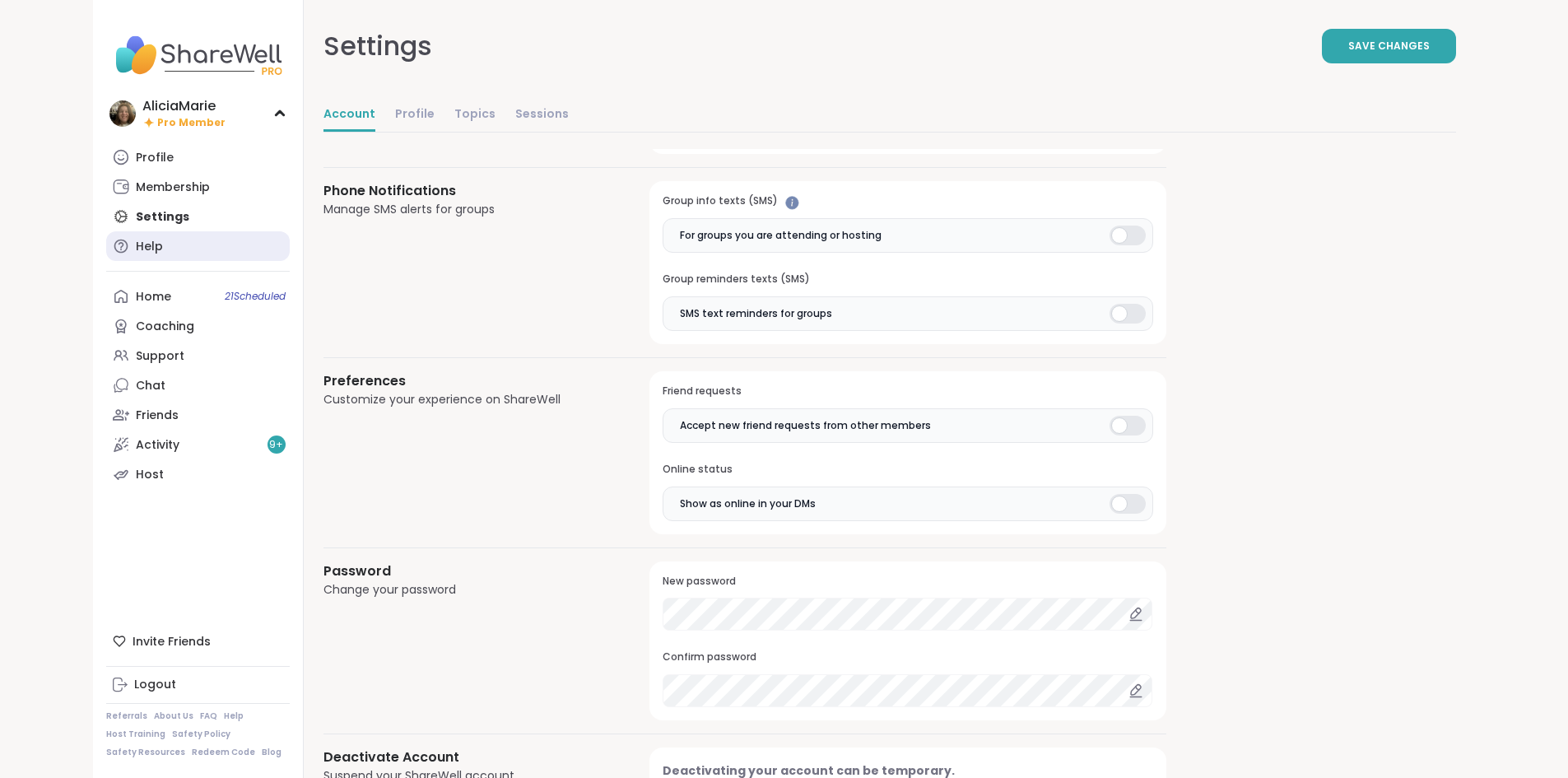
click at [180, 247] on link "Help" at bounding box center [197, 246] width 183 height 30
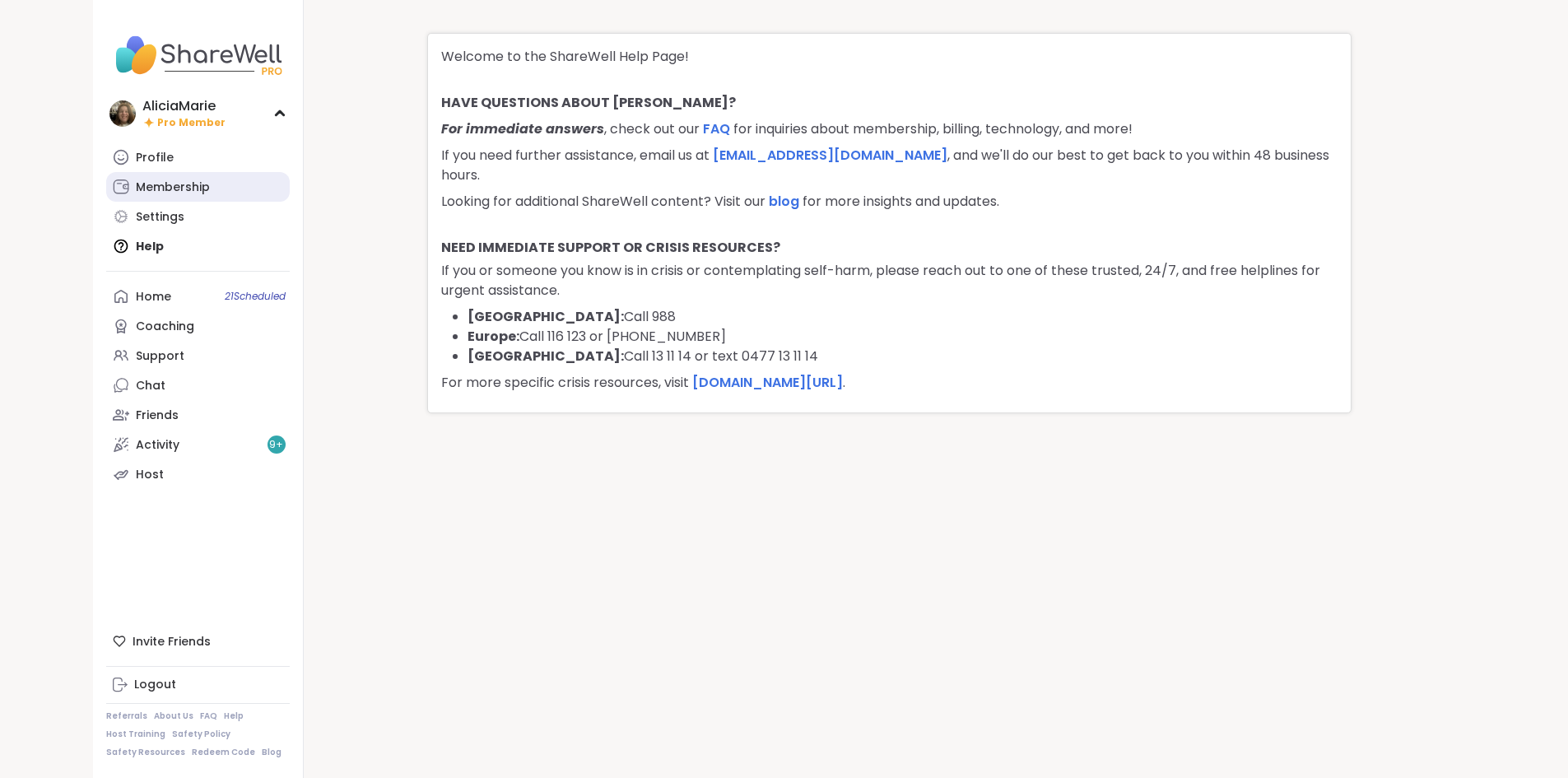
click at [170, 183] on link "Membership" at bounding box center [197, 187] width 183 height 30
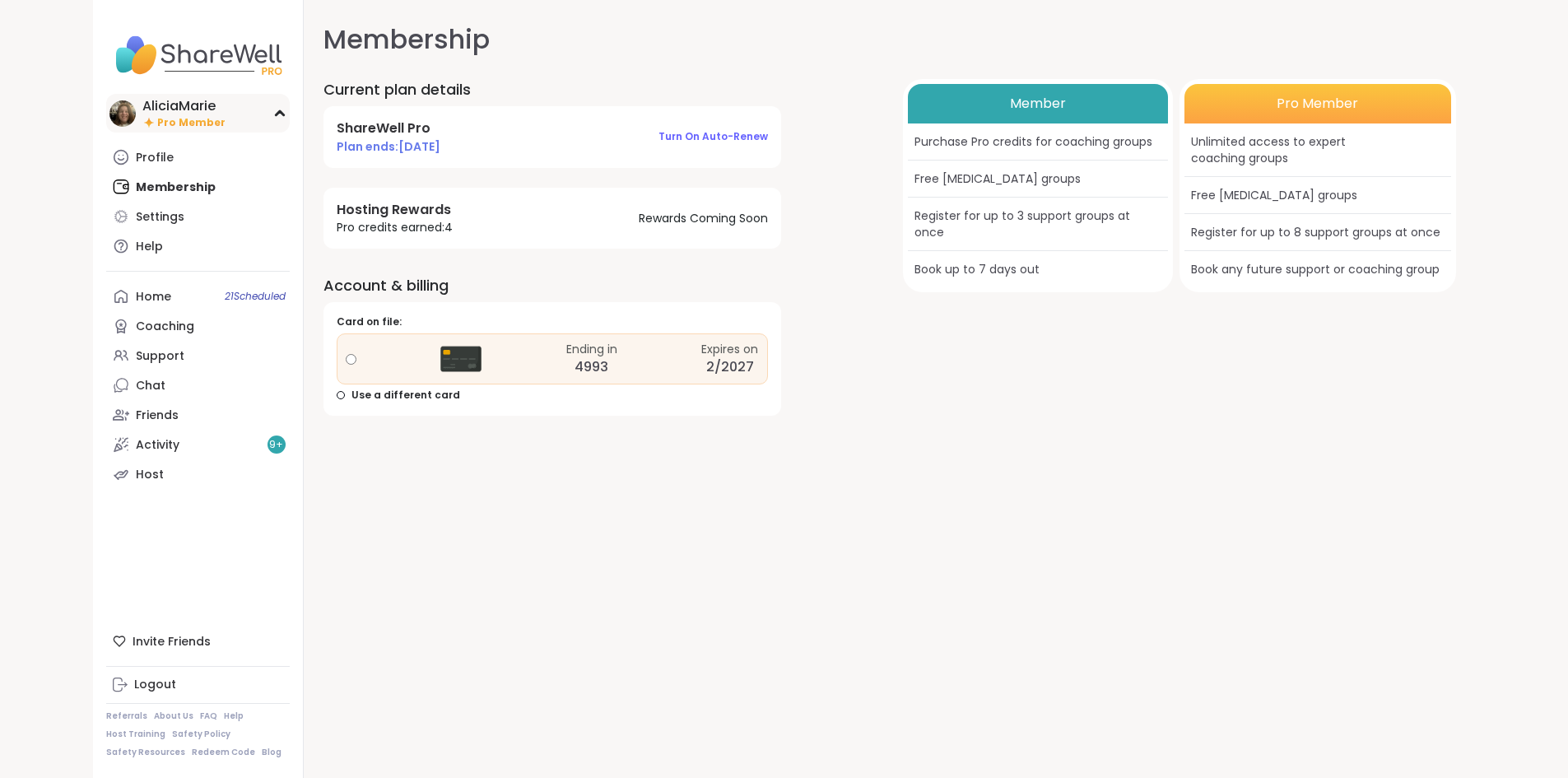
click at [142, 107] on div "AliciaMarie" at bounding box center [183, 105] width 83 height 18
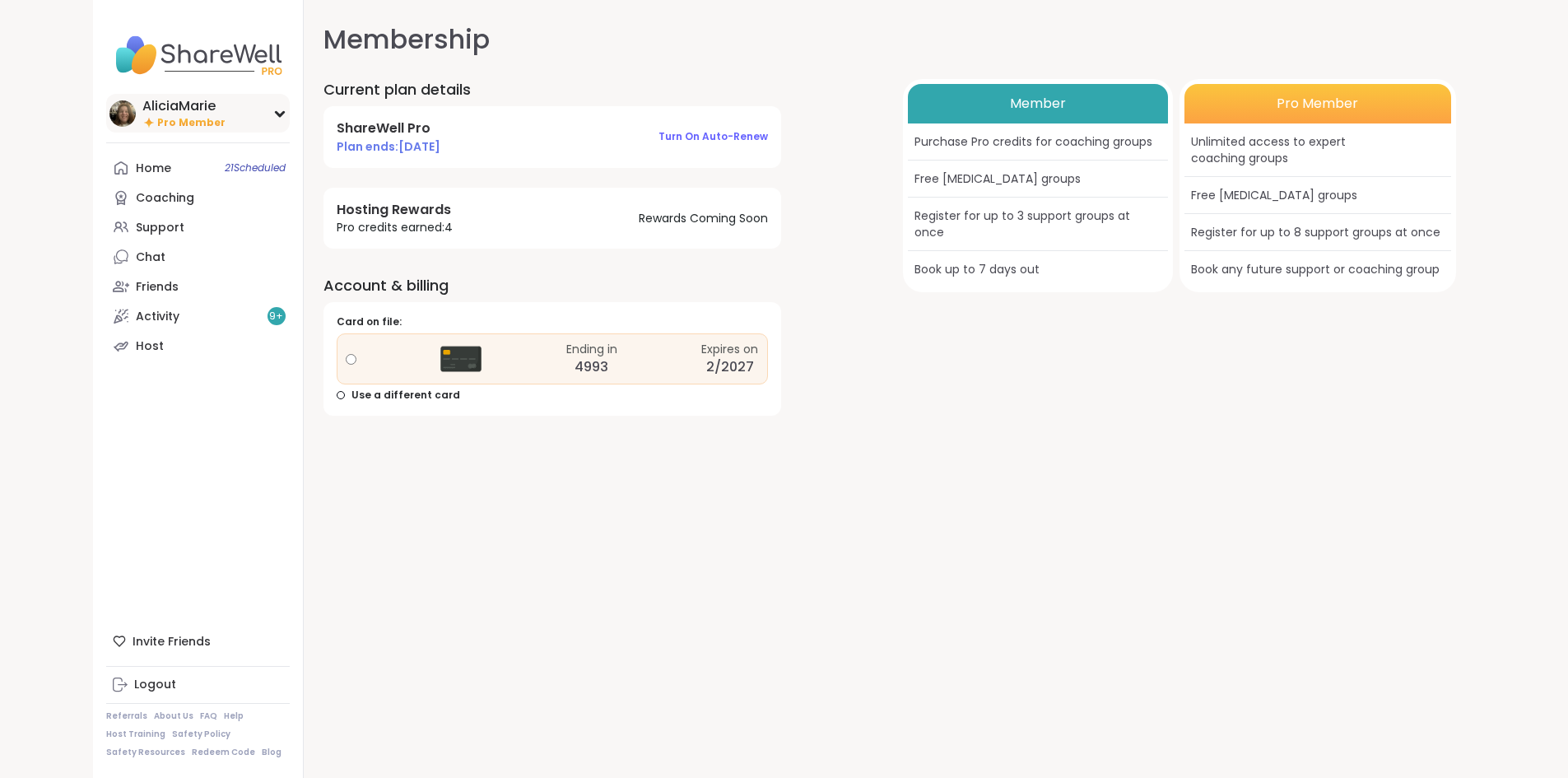
click at [162, 112] on div "AliciaMarie Pro Member" at bounding box center [197, 113] width 183 height 39
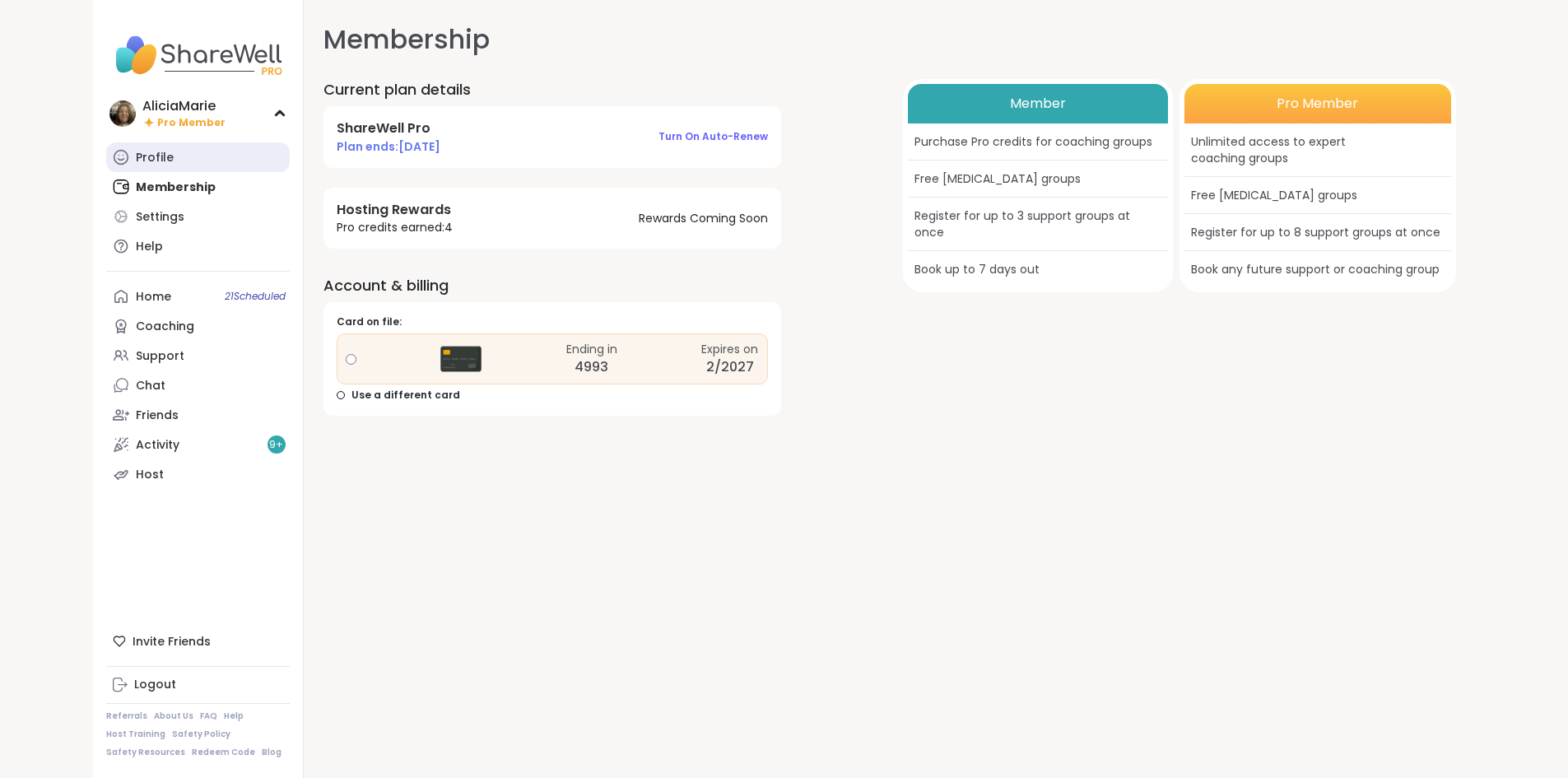
click at [154, 150] on link "Profile" at bounding box center [197, 157] width 183 height 30
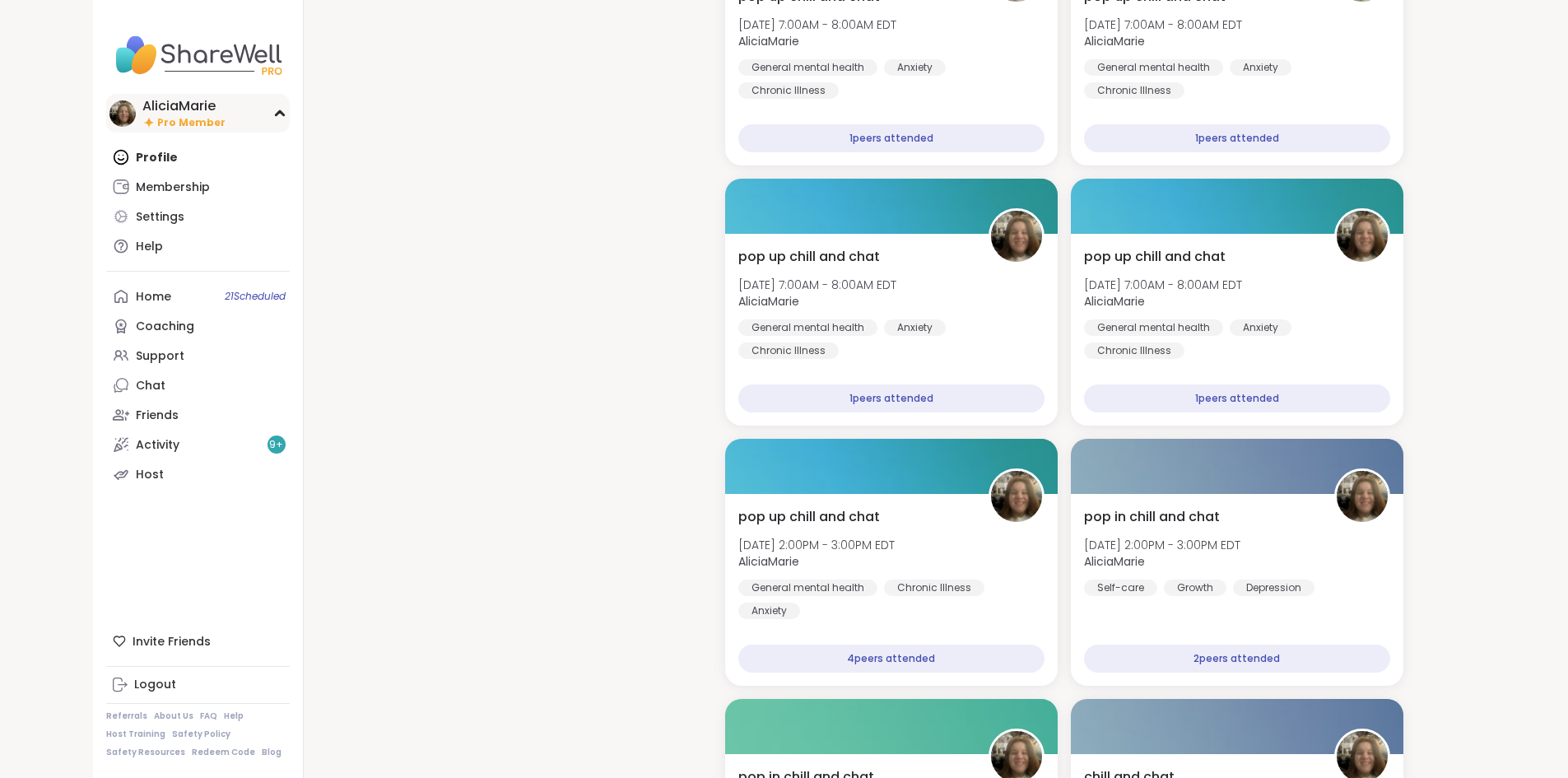
click at [154, 99] on div "AliciaMarie Pro Member" at bounding box center [197, 113] width 183 height 39
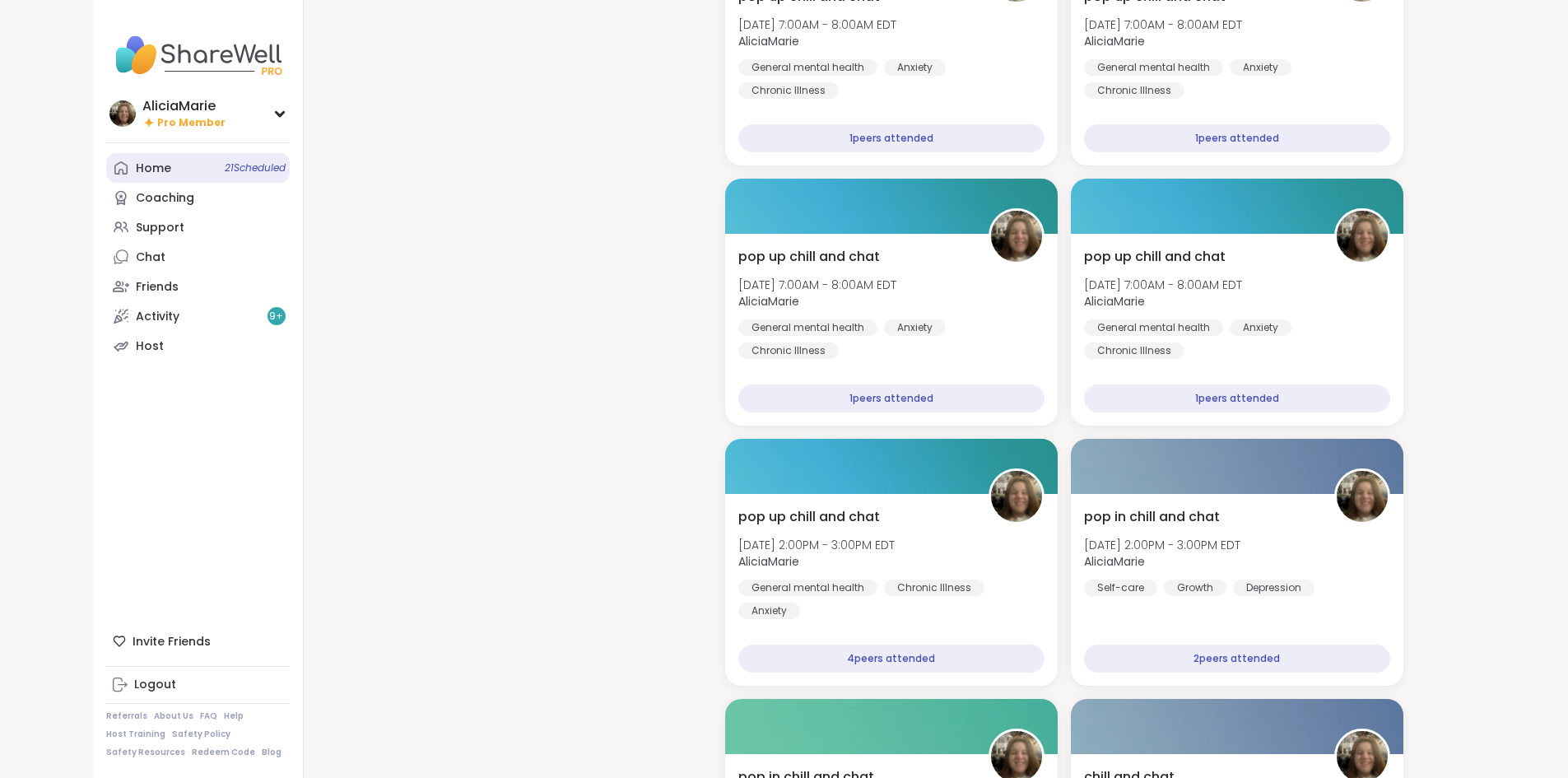
click at [225, 163] on span "21 Scheduled" at bounding box center [256, 168] width 61 height 13
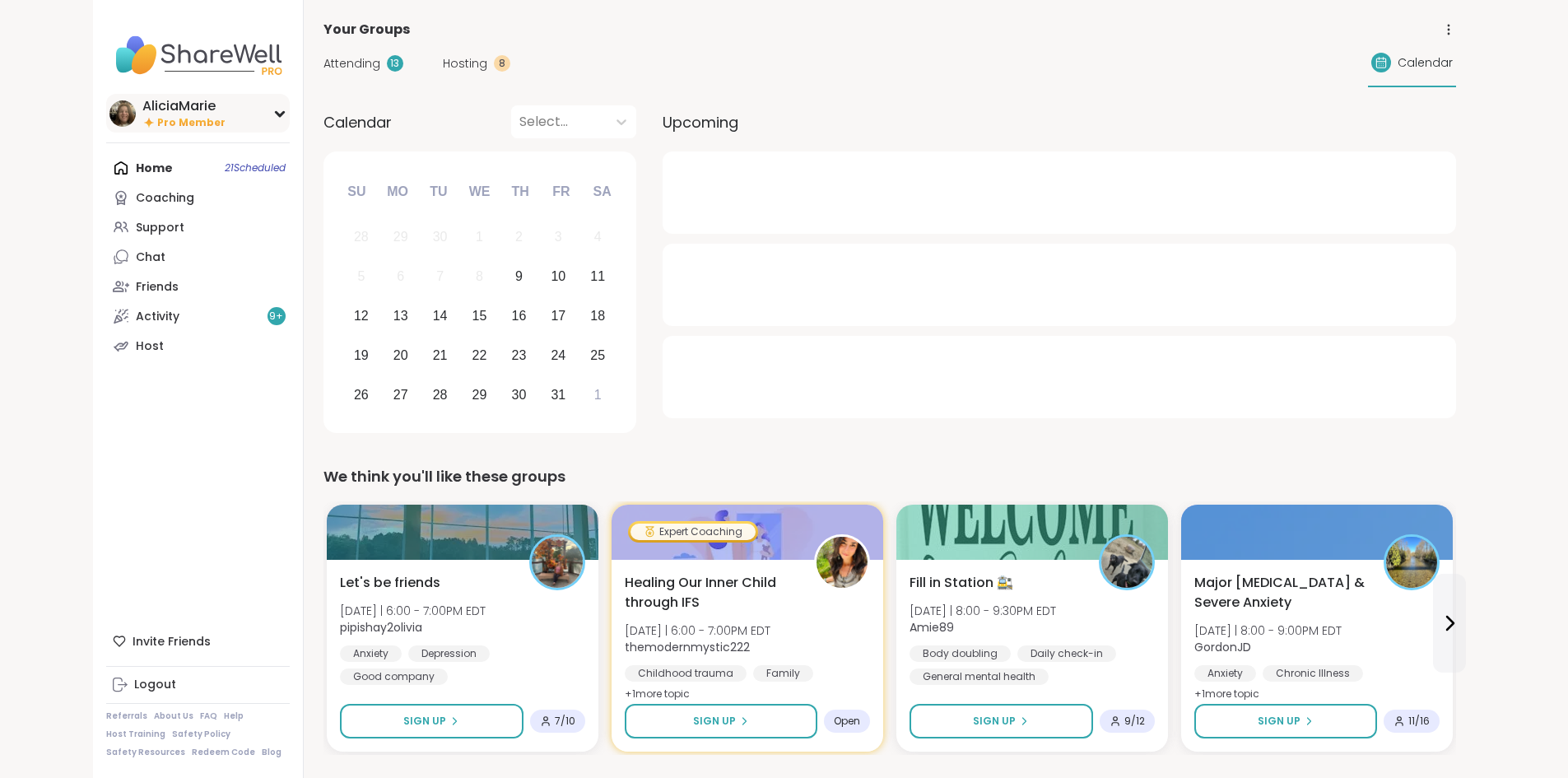
click at [273, 110] on icon at bounding box center [280, 113] width 13 height 8
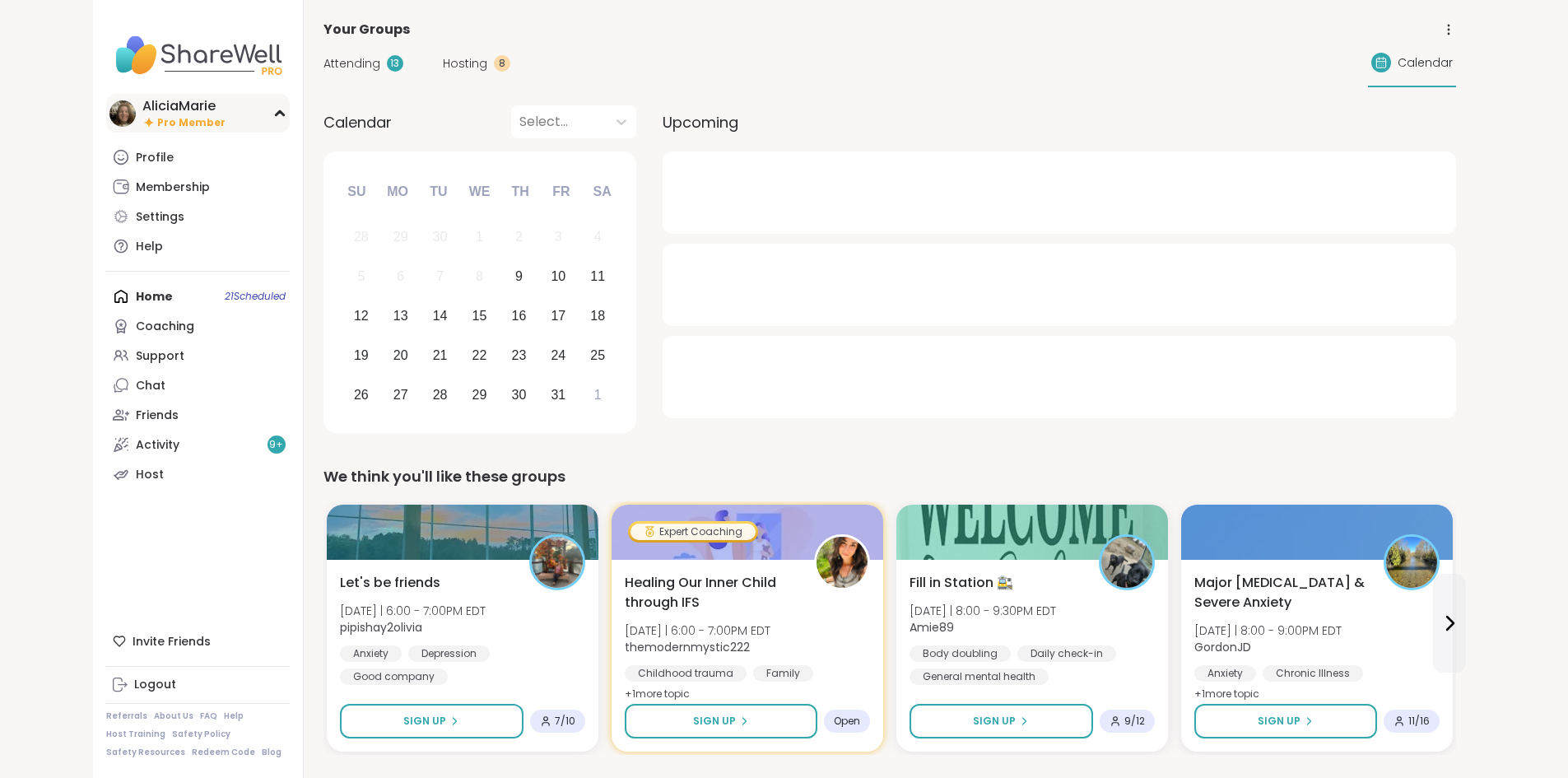
click at [273, 112] on icon at bounding box center [280, 113] width 13 height 8
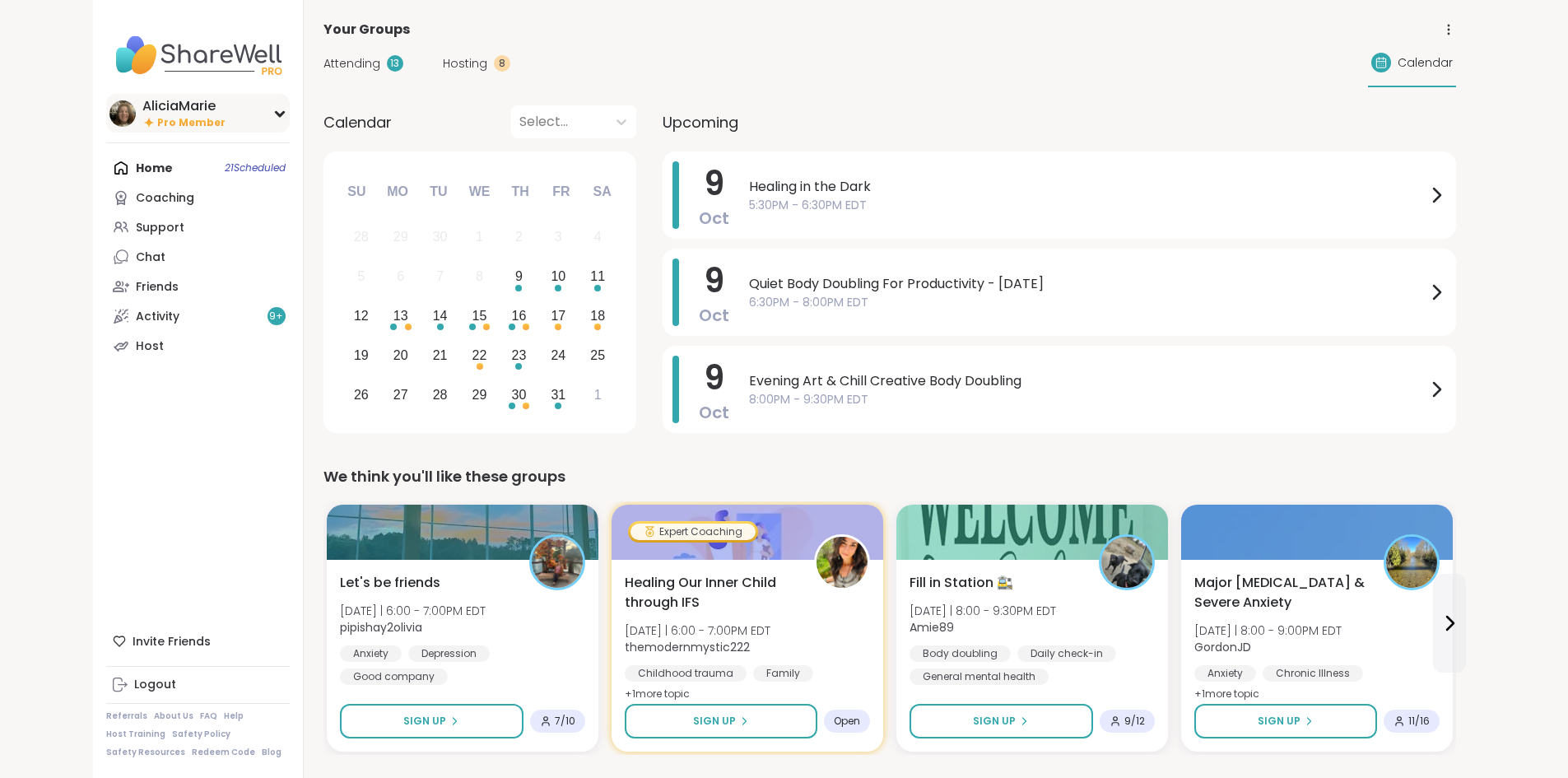
drag, startPoint x: 126, startPoint y: 108, endPoint x: 78, endPoint y: 112, distance: 48.2
click at [142, 112] on div "AliciaMarie" at bounding box center [183, 105] width 83 height 18
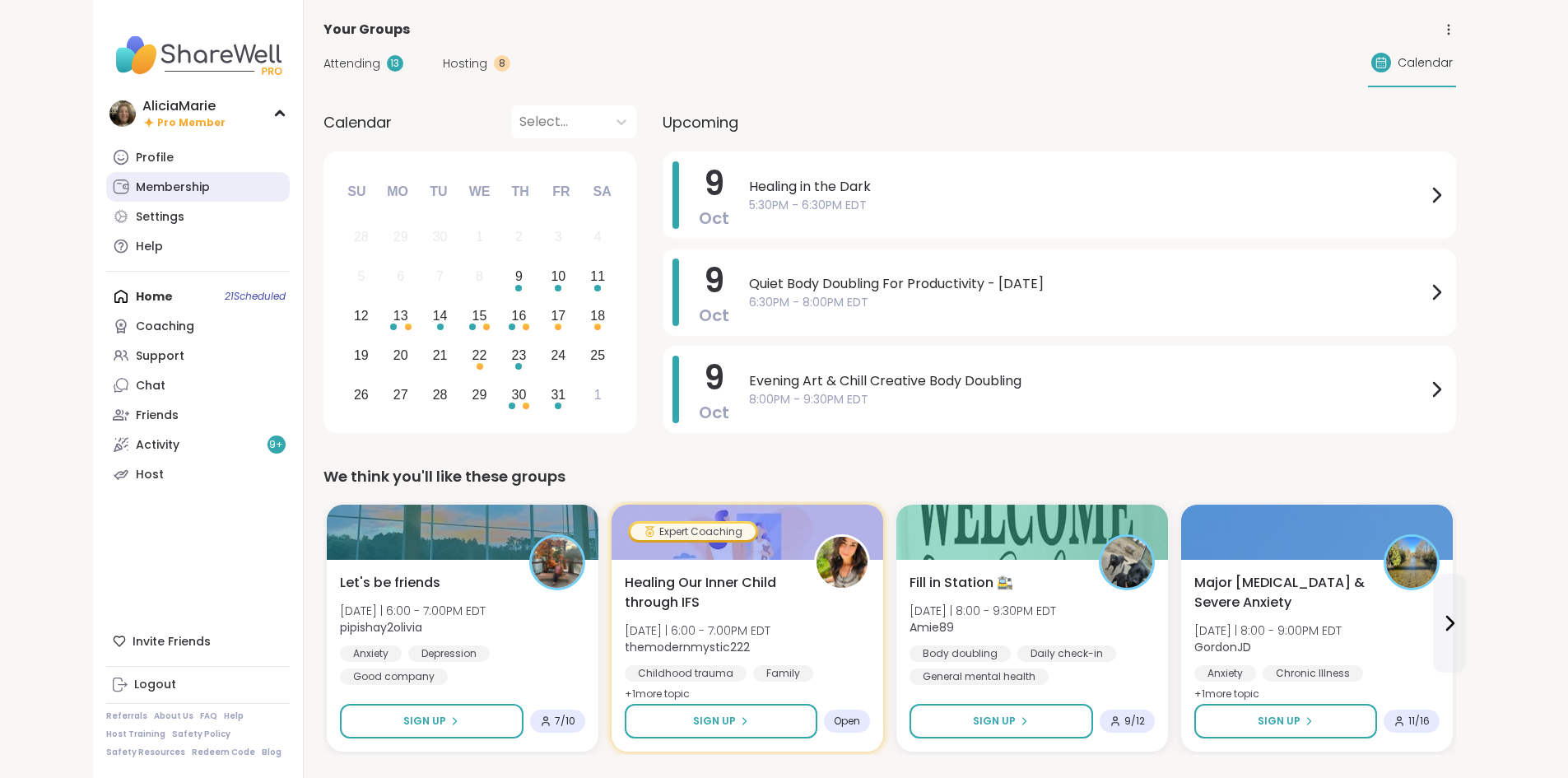
click at [130, 199] on link "Membership" at bounding box center [197, 187] width 183 height 30
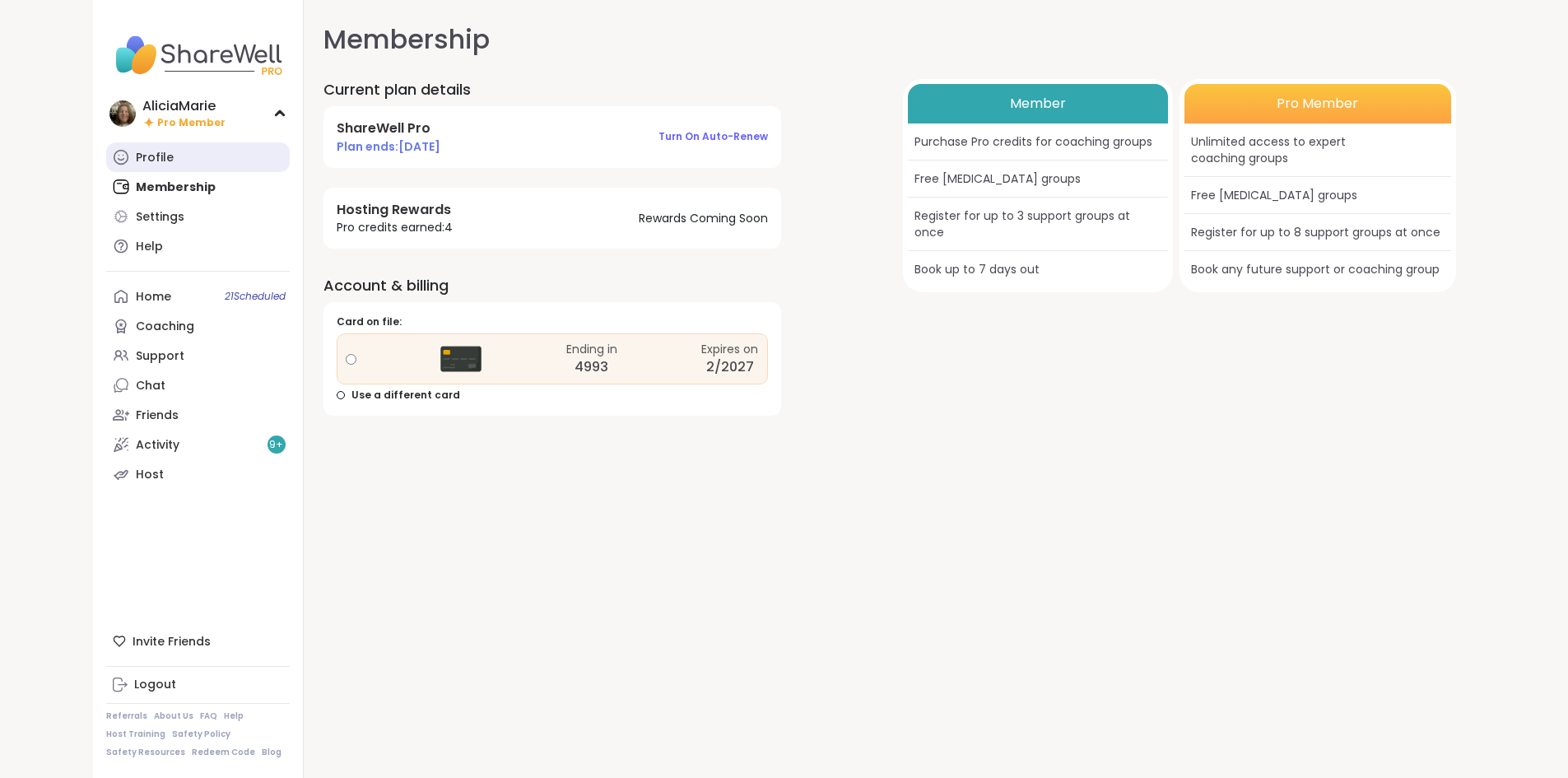
click at [115, 153] on link "Profile" at bounding box center [197, 157] width 183 height 30
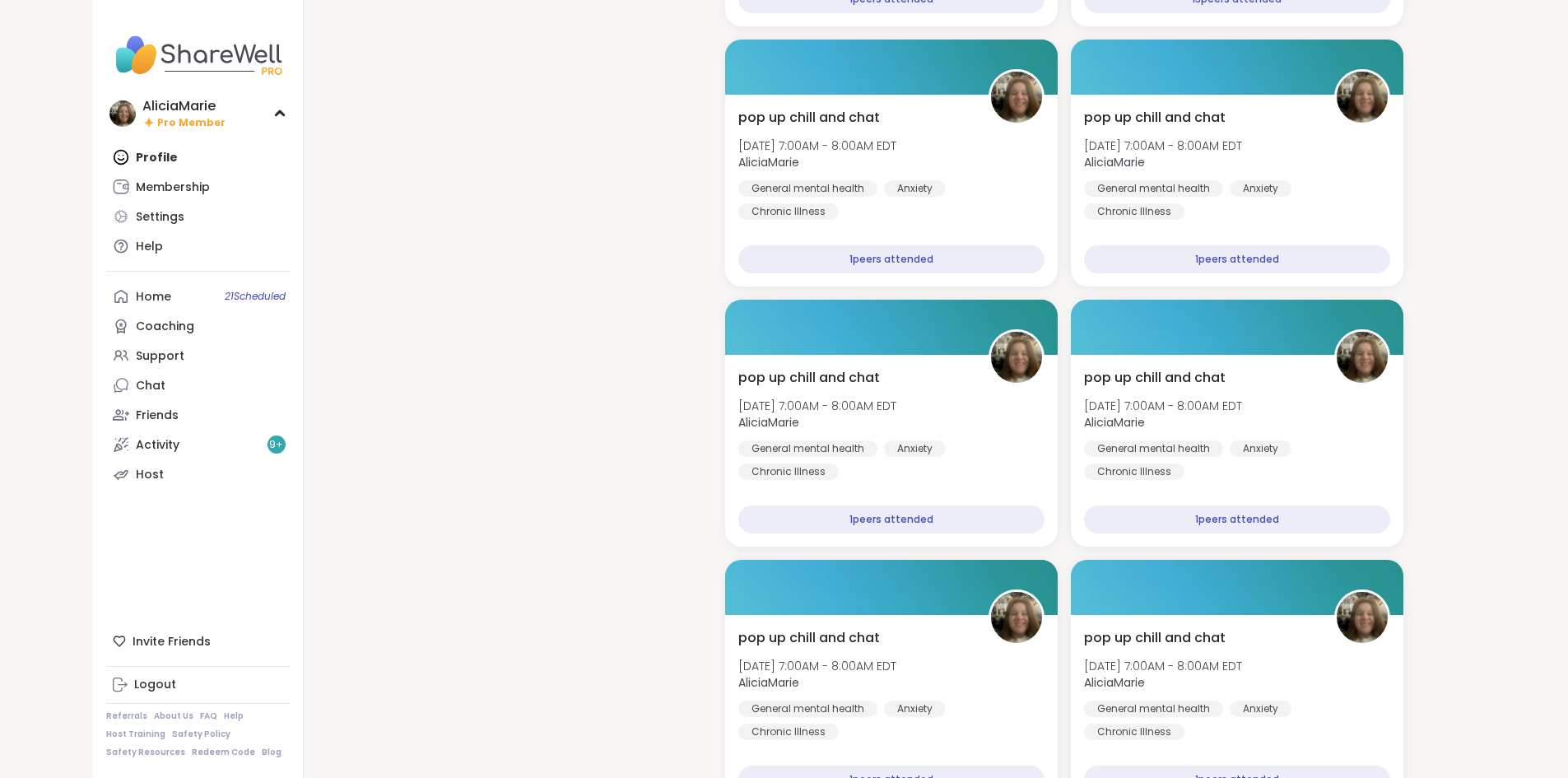
scroll to position [703, 0]
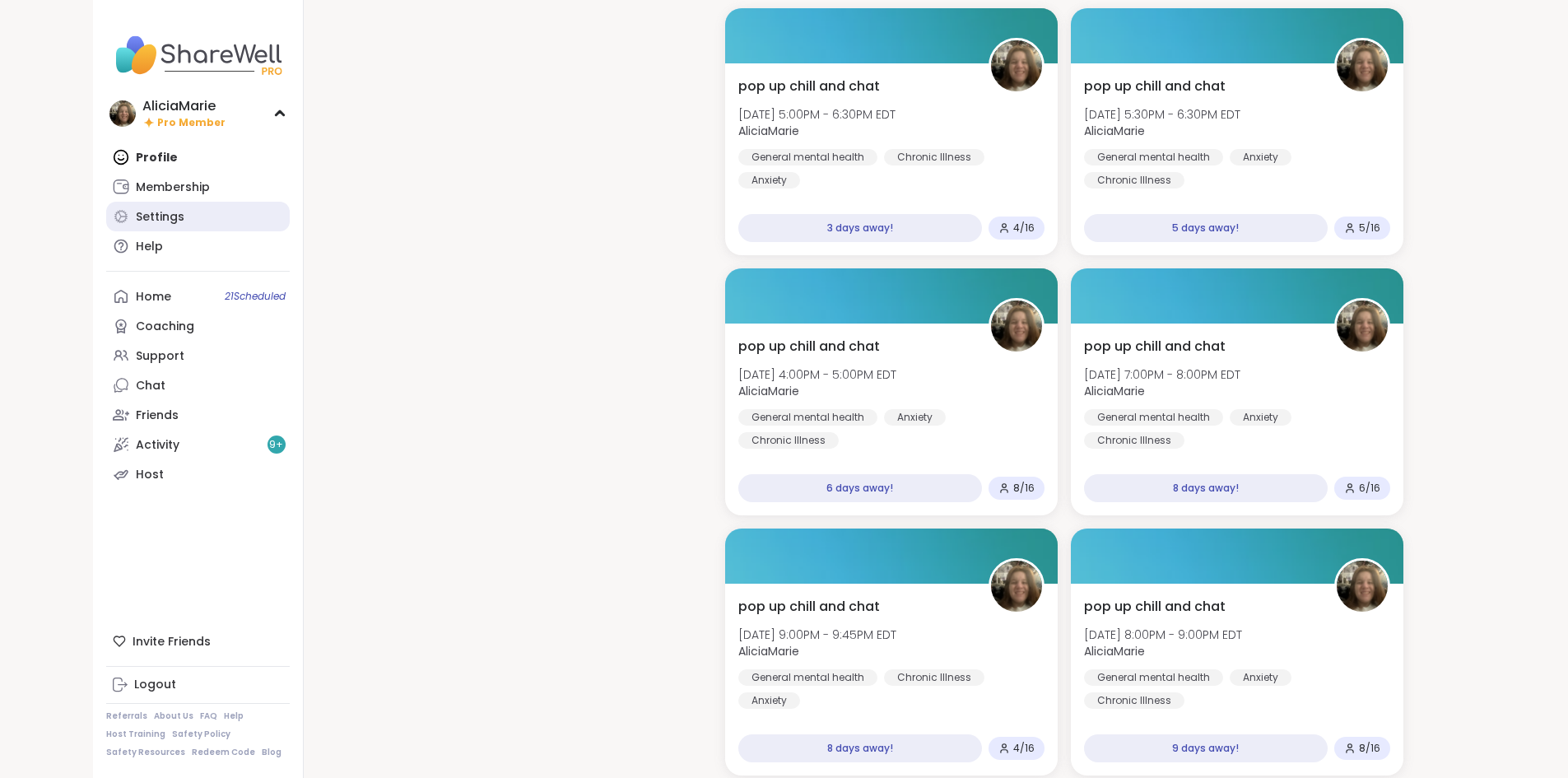
click at [136, 219] on div "Settings" at bounding box center [160, 218] width 48 height 17
select select "**"
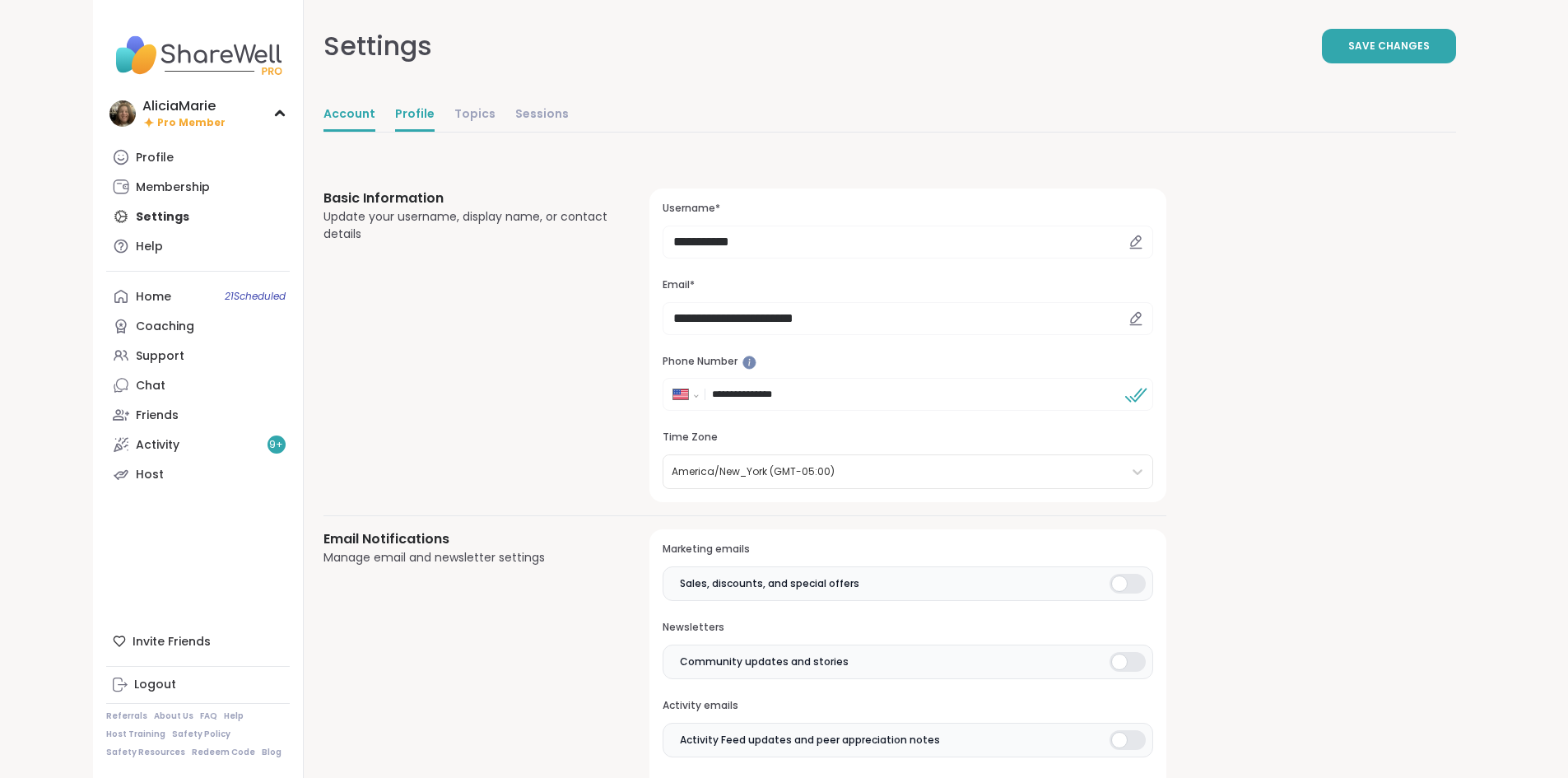
click at [395, 109] on link "Profile" at bounding box center [415, 114] width 39 height 33
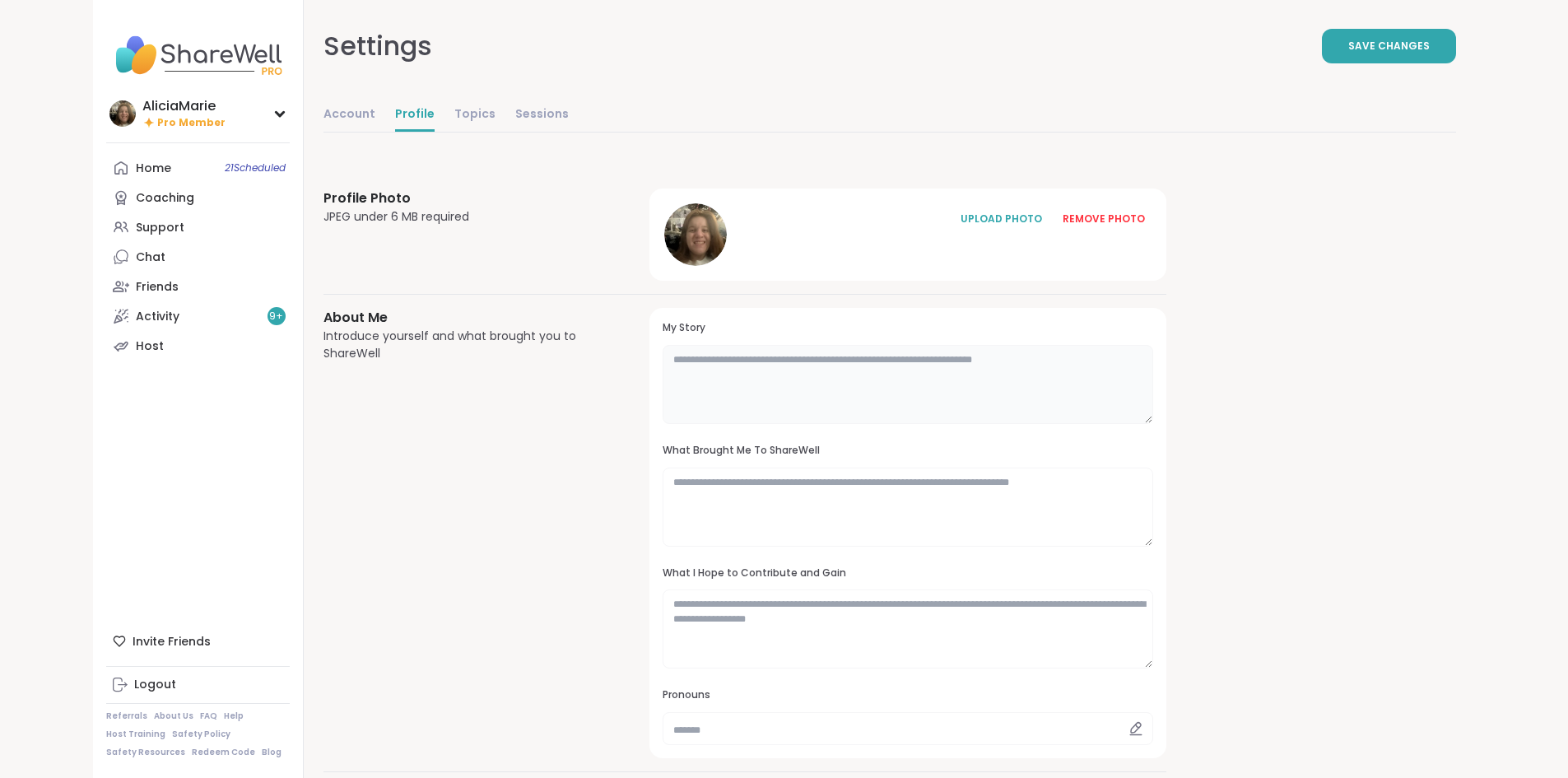
click at [852, 419] on textarea at bounding box center [908, 384] width 490 height 79
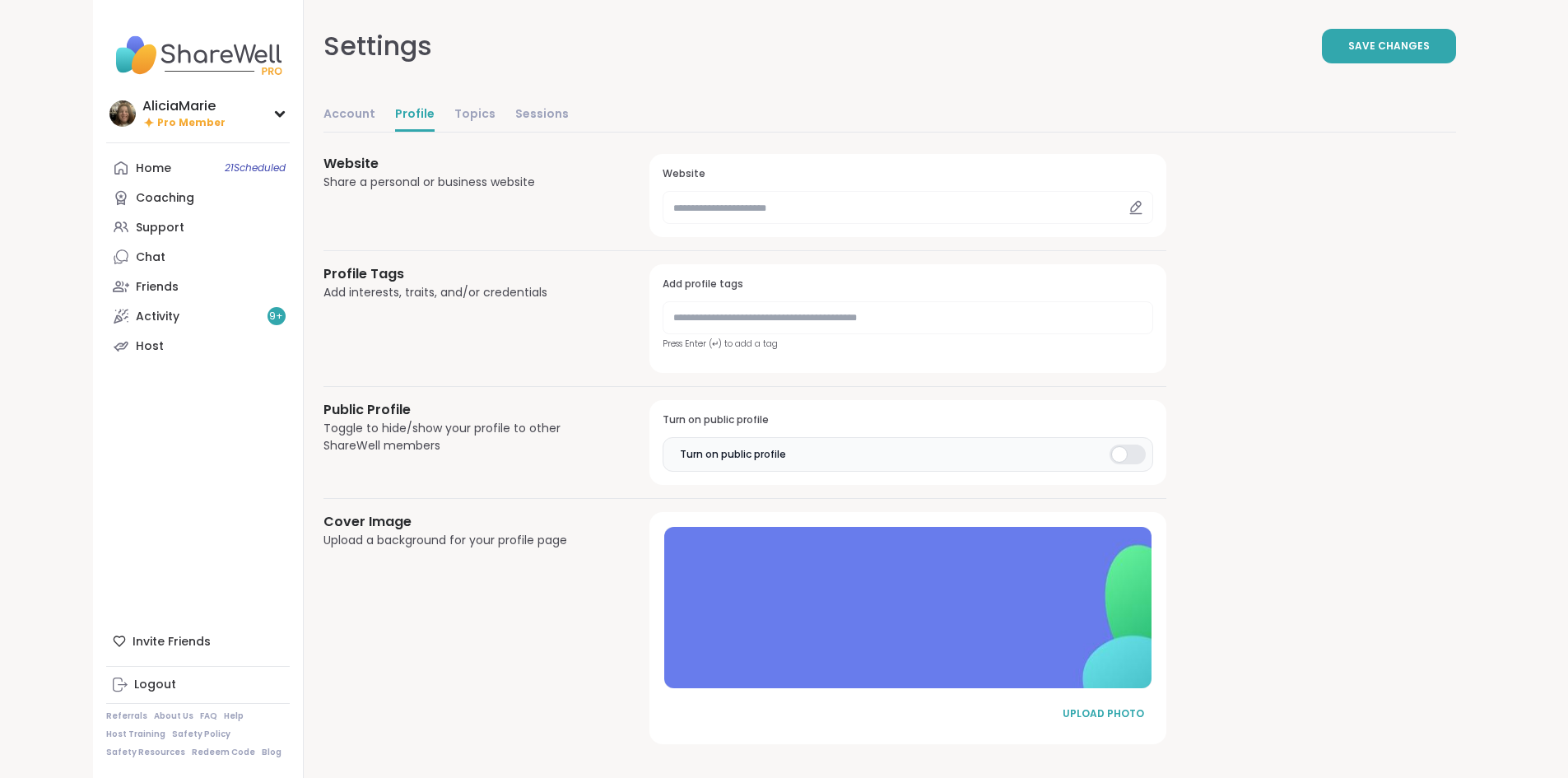
scroll to position [637, 0]
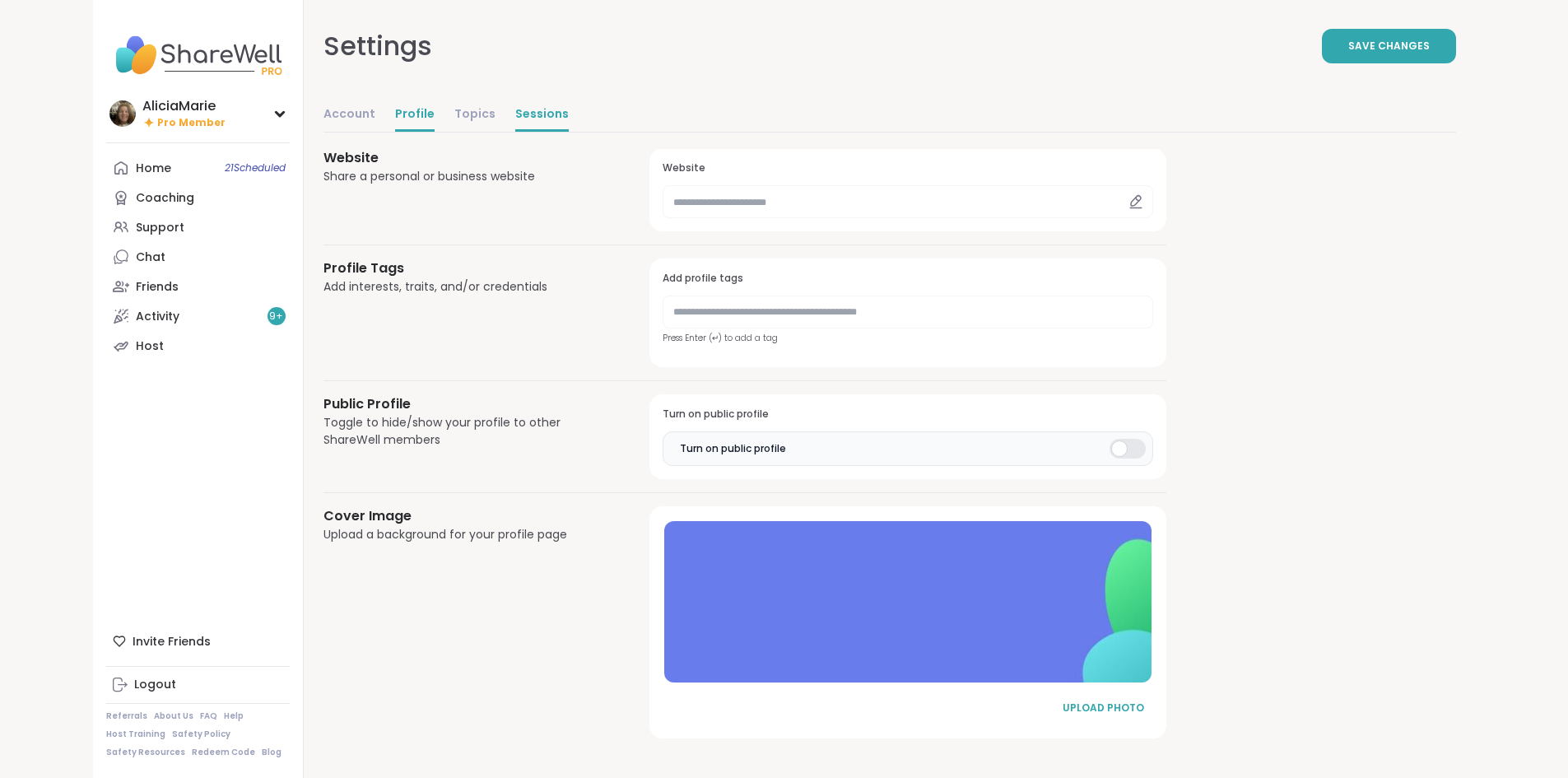
click at [515, 99] on link "Sessions" at bounding box center [542, 114] width 54 height 33
